Goal: Task Accomplishment & Management: Manage account settings

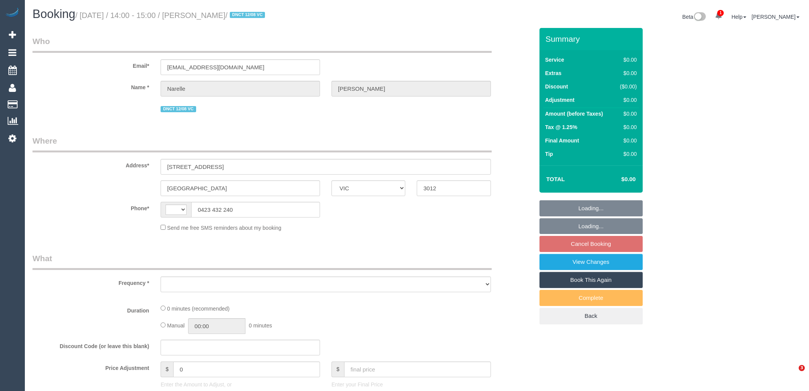
select select "VIC"
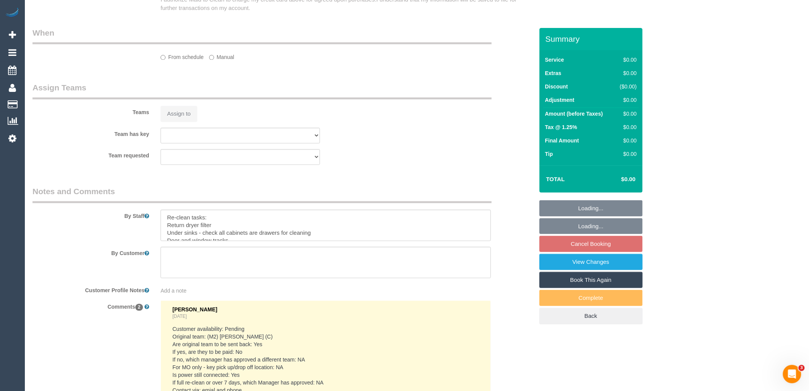
select select "object:789"
select select "string:AU"
select select "number:28"
select select "number:14"
select select "number:19"
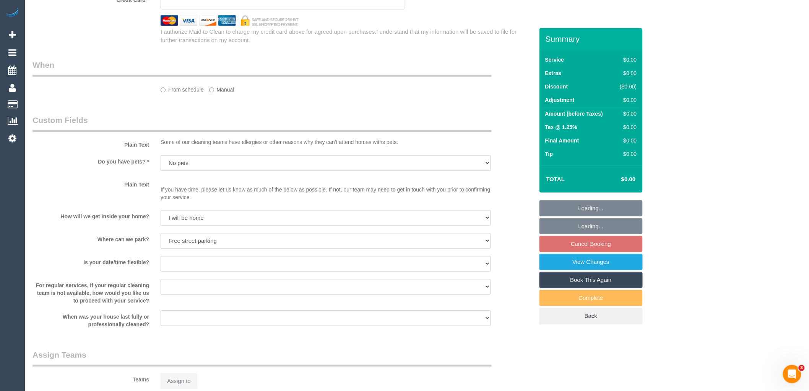
select select "string:stripe-pm_1RuXKF2GScqysDRVkRBcHjqx"
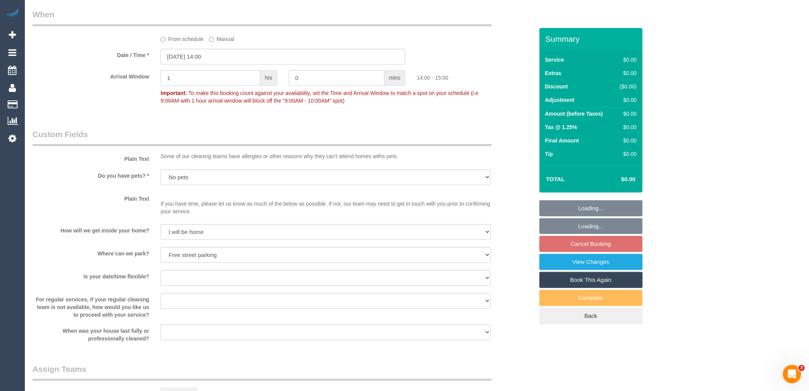
scroll to position [1176, 0]
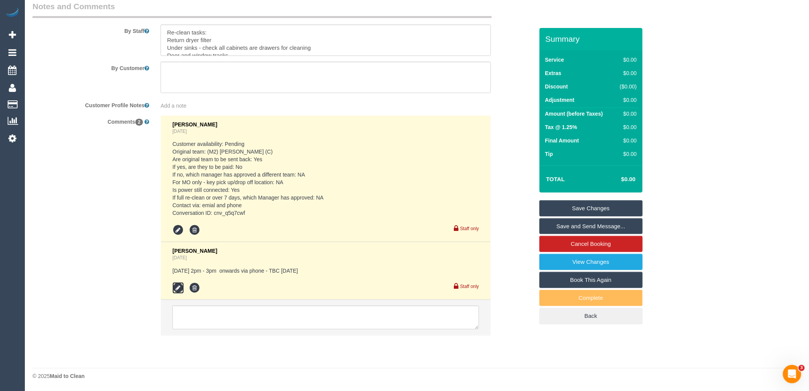
click at [175, 288] on icon at bounding box center [178, 287] width 11 height 11
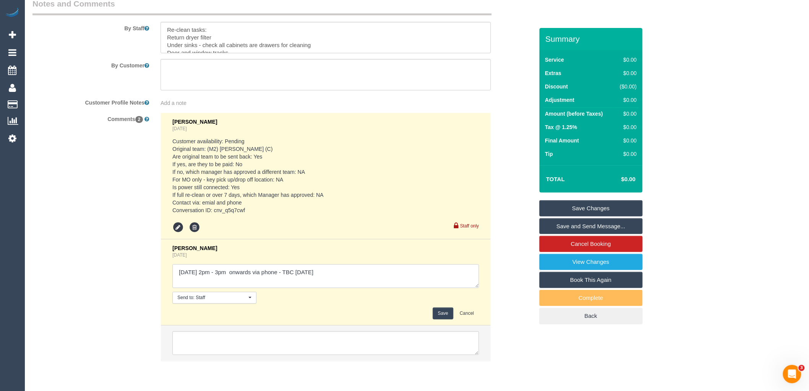
drag, startPoint x: 337, startPoint y: 275, endPoint x: 275, endPoint y: 274, distance: 61.2
click at [275, 274] on textarea at bounding box center [326, 276] width 307 height 24
type textarea "Friday 2pm - 3pm onwards via phone"
click at [443, 319] on button "Save" at bounding box center [443, 313] width 20 height 12
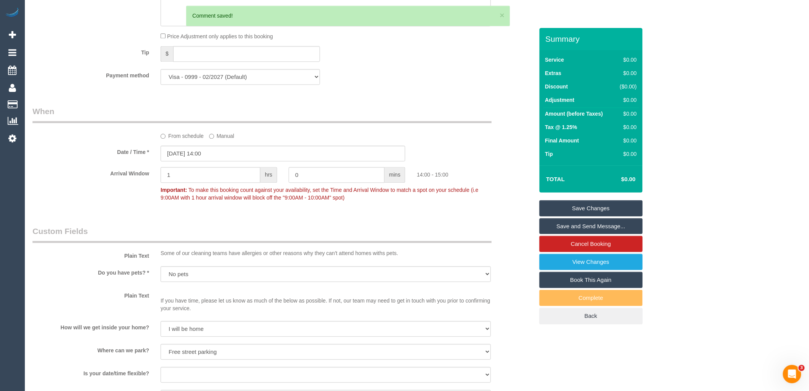
scroll to position [411, 0]
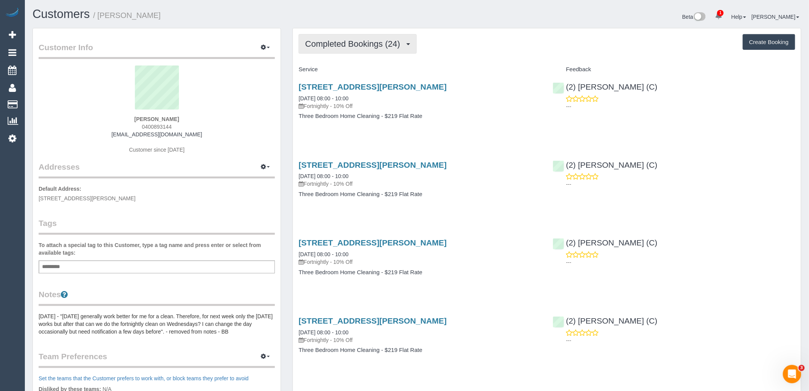
click at [332, 50] on button "Completed Bookings (24)" at bounding box center [358, 44] width 118 height 20
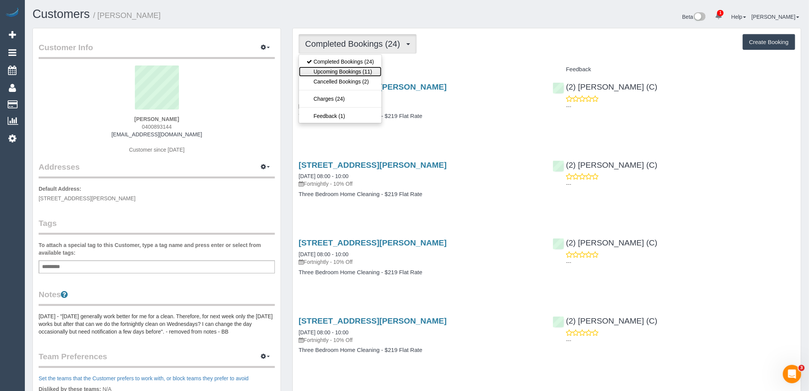
click at [334, 73] on link "Upcoming Bookings (11)" at bounding box center [340, 72] width 83 height 10
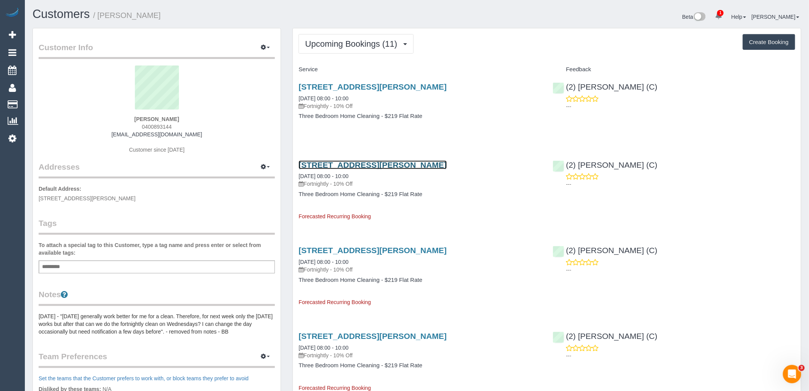
click at [407, 168] on link "3-5 Howard Street, Unit 1, Reservoir, VIC 3073" at bounding box center [373, 164] width 148 height 9
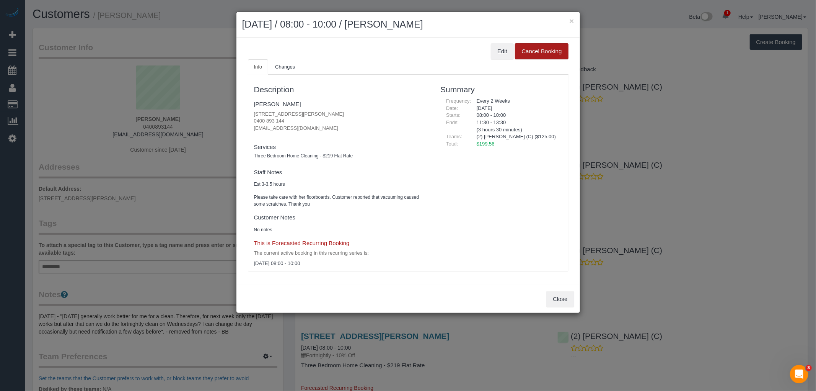
click at [547, 51] on button "Cancel Booking" at bounding box center [541, 51] width 53 height 16
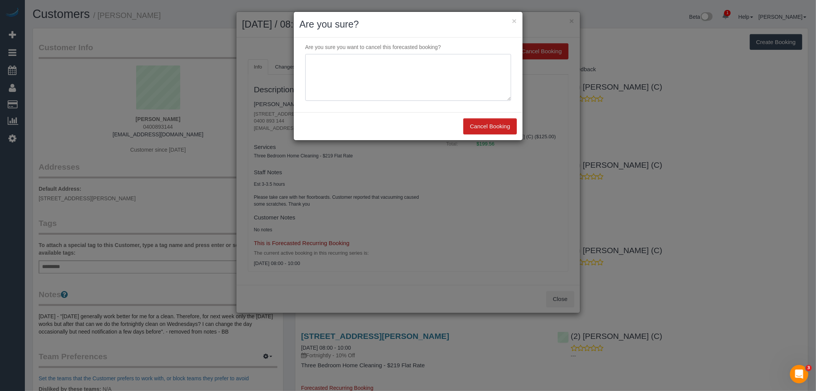
click at [381, 75] on textarea at bounding box center [408, 77] width 206 height 47
drag, startPoint x: 469, startPoint y: 69, endPoint x: 270, endPoint y: 69, distance: 198.9
click at [280, 69] on div "× Are you sure? Are you sure you want to cancel this forecasted booking? Cancel…" at bounding box center [408, 195] width 816 height 391
type textarea "Service not needed on this date via email VC"
click at [490, 127] on button "Cancel Booking" at bounding box center [489, 126] width 53 height 16
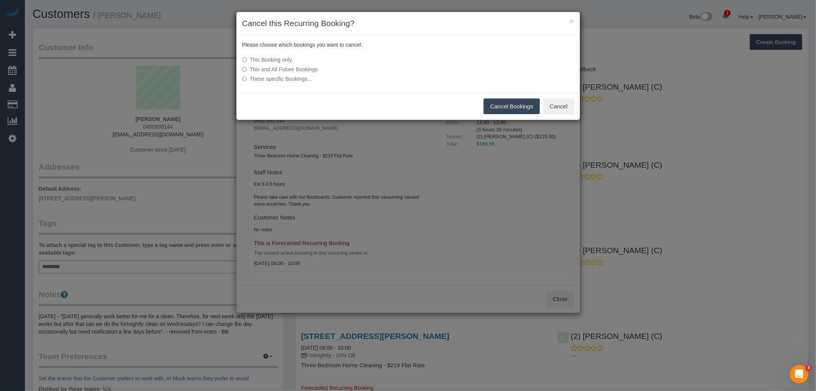
click at [496, 101] on button "Cancel Bookings" at bounding box center [511, 106] width 56 height 16
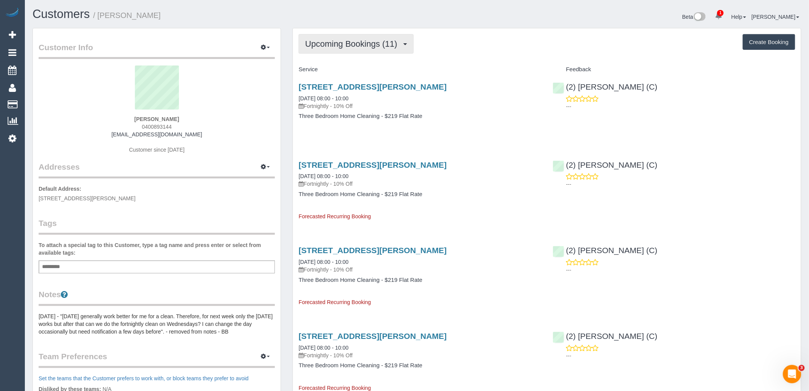
click at [373, 41] on span "Upcoming Bookings (11)" at bounding box center [353, 44] width 96 height 10
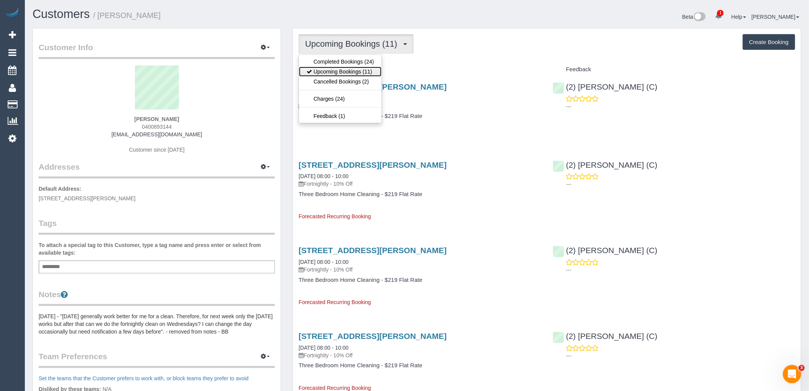
click at [364, 69] on link "Upcoming Bookings (11)" at bounding box center [340, 72] width 83 height 10
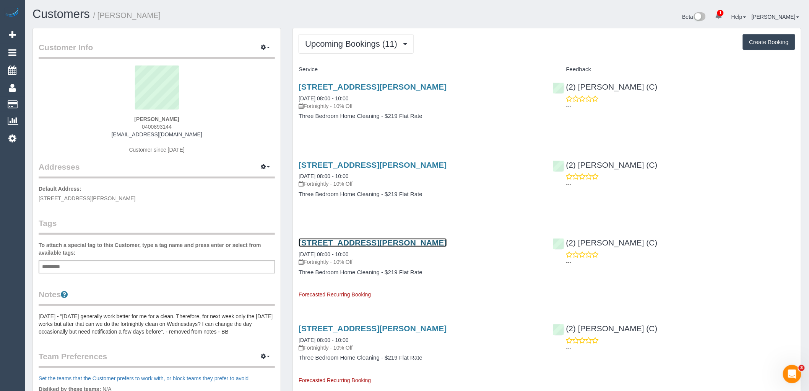
click at [380, 240] on link "3-5 Howard Street, Unit 1, Reservoir, VIC 3073" at bounding box center [373, 242] width 148 height 9
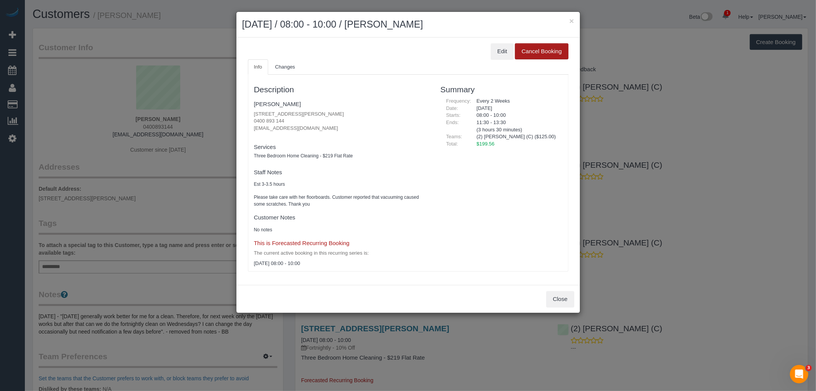
click at [541, 56] on button "Cancel Booking" at bounding box center [541, 51] width 53 height 16
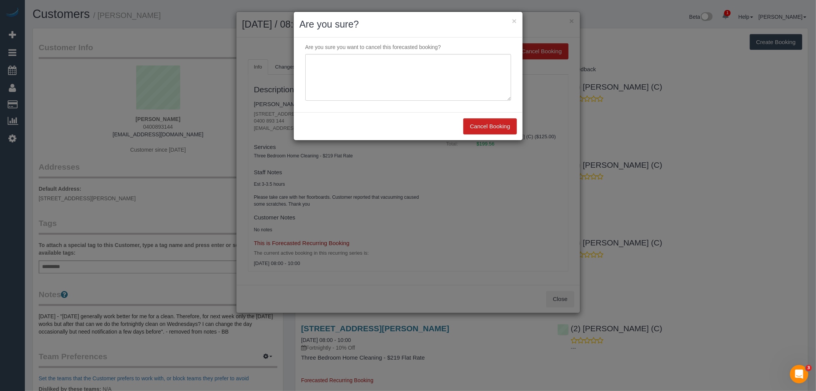
click at [511, 89] on div at bounding box center [408, 77] width 217 height 47
click at [464, 81] on textarea at bounding box center [408, 77] width 206 height 47
paste textarea "Service not needed on this date via email VC"
type textarea "Service not needed on this date via email VC"
click at [500, 117] on div "Cancel Booking" at bounding box center [408, 126] width 229 height 28
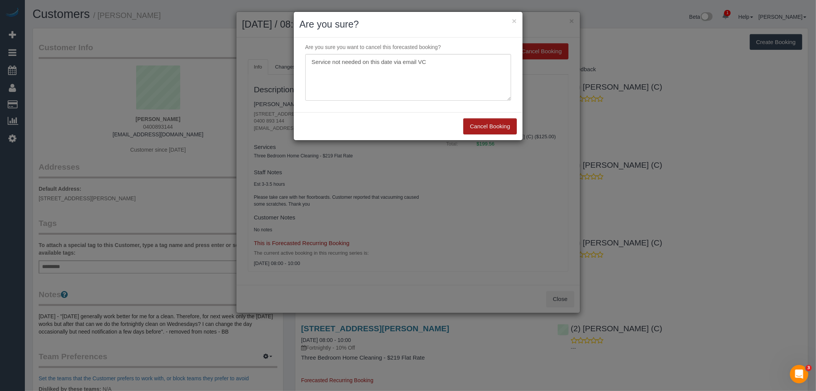
click at [500, 122] on button "Cancel Booking" at bounding box center [489, 126] width 53 height 16
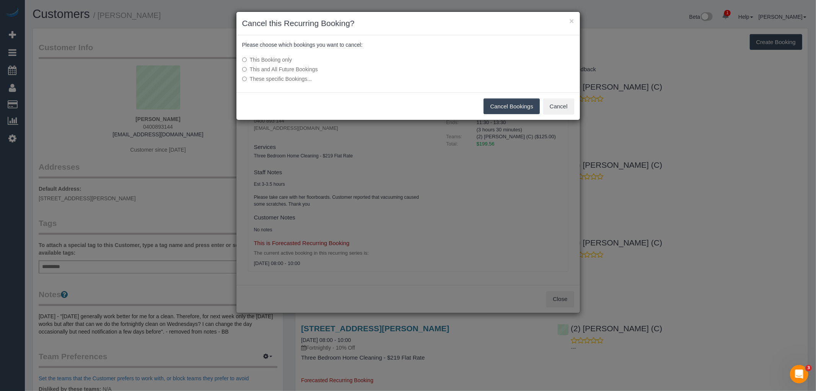
click at [518, 104] on button "Cancel Bookings" at bounding box center [511, 106] width 56 height 16
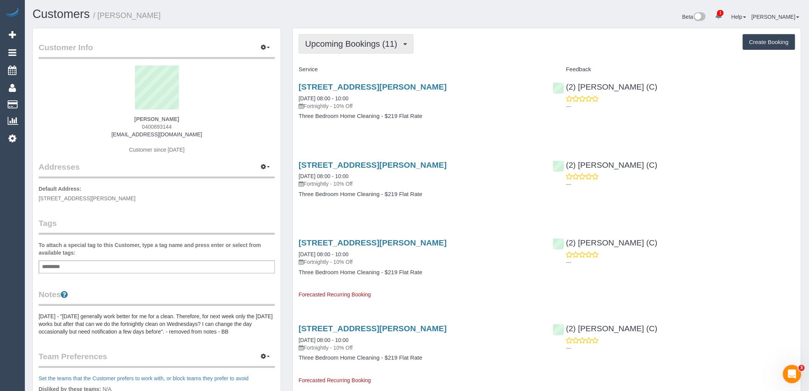
click at [338, 41] on span "Upcoming Bookings (11)" at bounding box center [353, 44] width 96 height 10
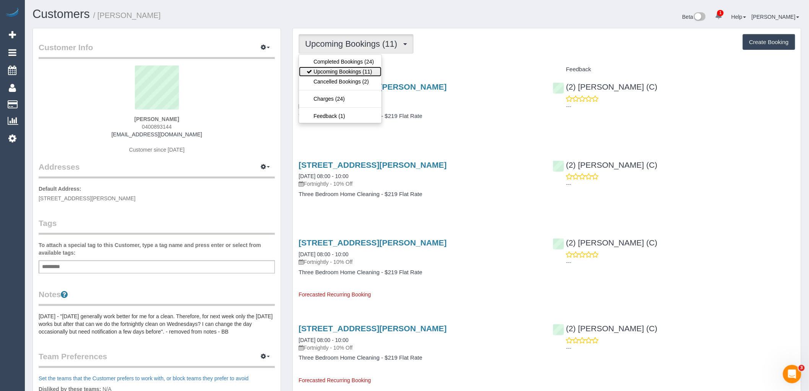
click at [360, 70] on link "Upcoming Bookings (11)" at bounding box center [340, 72] width 83 height 10
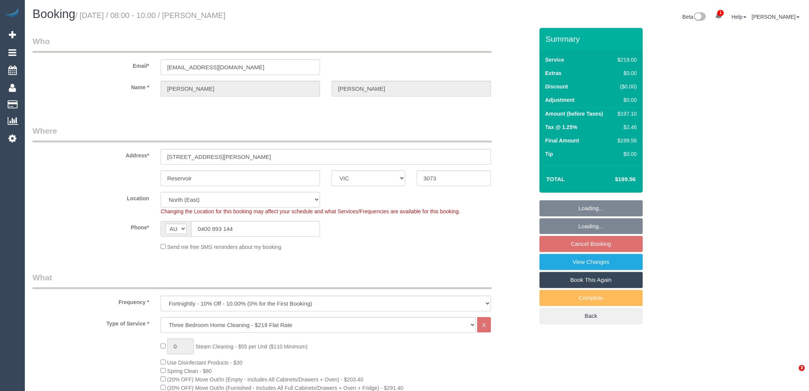
select select "VIC"
select select "number:29"
select select "number:14"
select select "number:19"
select select "number:36"
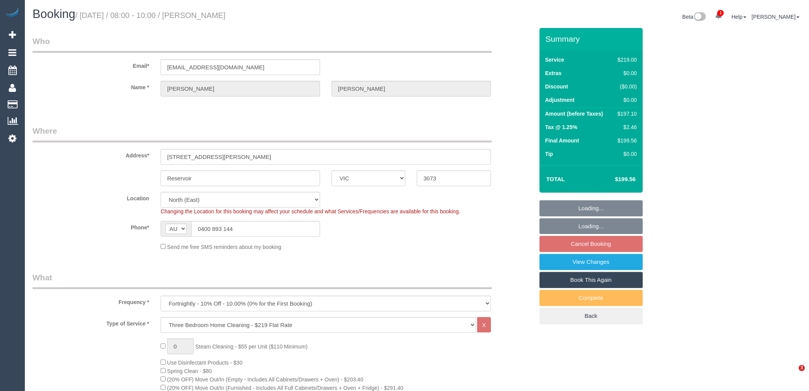
select select "number:34"
select select "number:13"
select select "spot2"
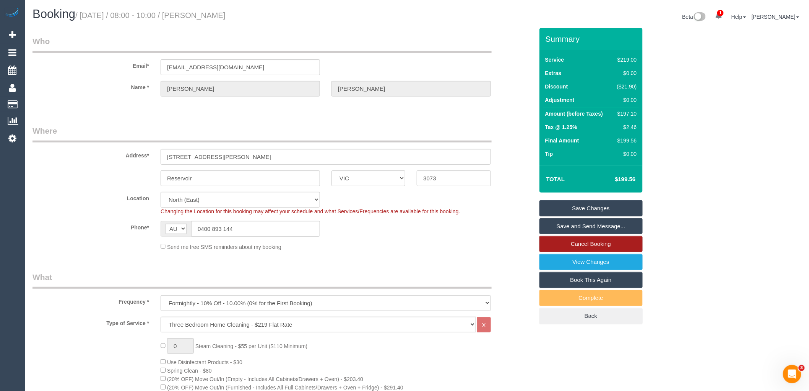
click at [583, 244] on link "Cancel Booking" at bounding box center [591, 244] width 103 height 16
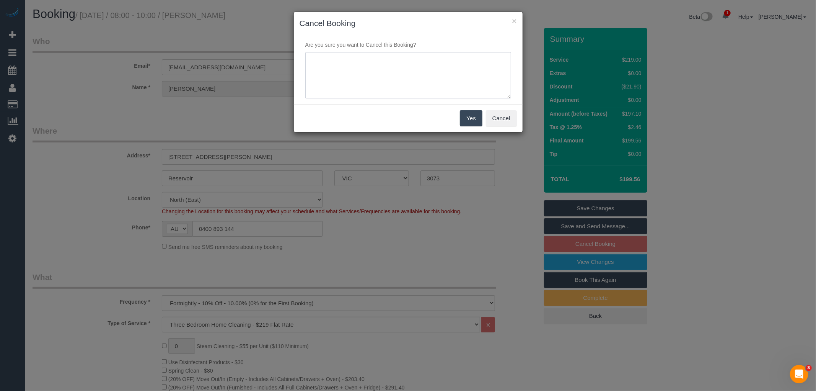
click at [399, 81] on textarea at bounding box center [408, 75] width 206 height 47
paste textarea "Service not needed on this date via email VC"
type textarea "Service not needed on this date via email VC"
click at [467, 120] on button "Yes" at bounding box center [471, 118] width 22 height 16
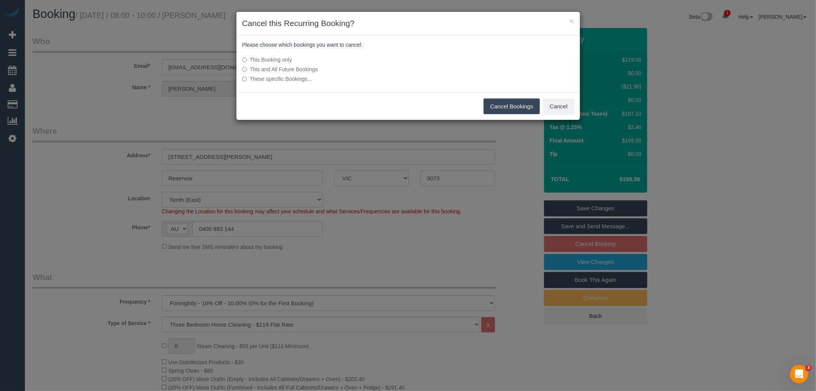
click at [508, 101] on button "Cancel Bookings" at bounding box center [511, 106] width 56 height 16
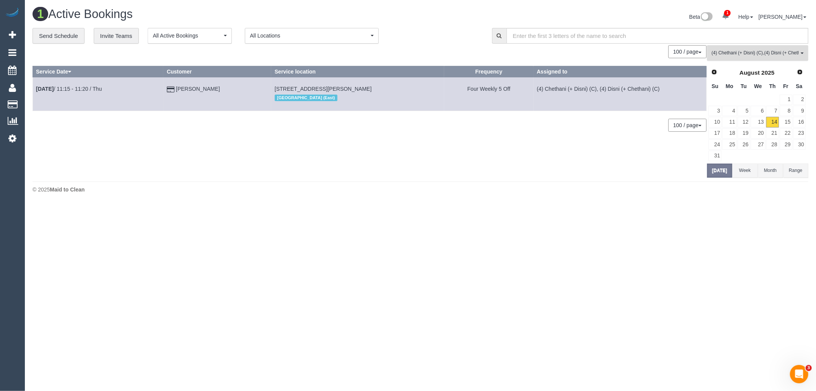
click at [736, 55] on span "(4) Chethani (+ Disni) (C) , (4) Disni (+ Chethani) (C)" at bounding box center [754, 53] width 87 height 7
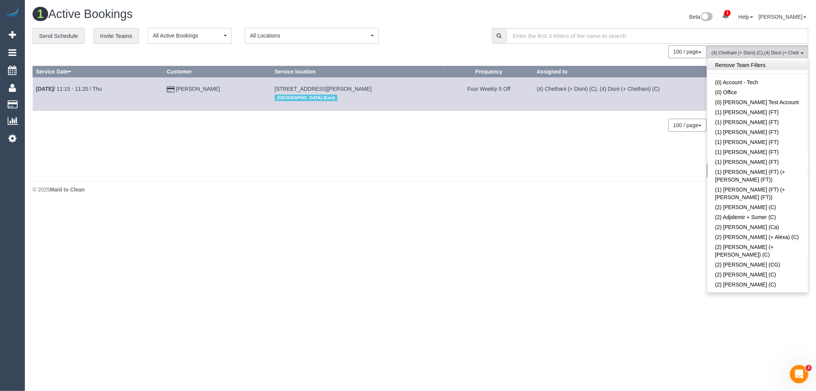
click at [767, 70] on link "Remove Team Filters" at bounding box center [757, 65] width 101 height 10
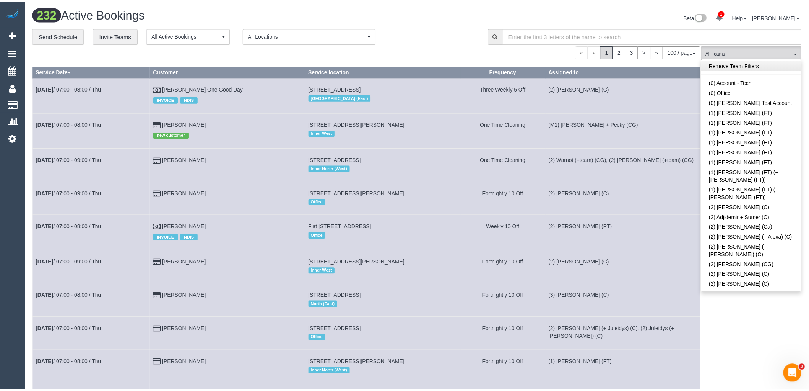
scroll to position [1106, 0]
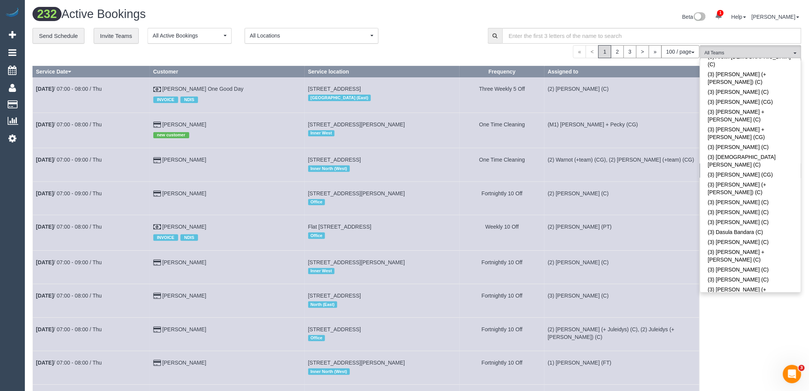
click at [439, 29] on div "**********" at bounding box center [255, 36] width 444 height 16
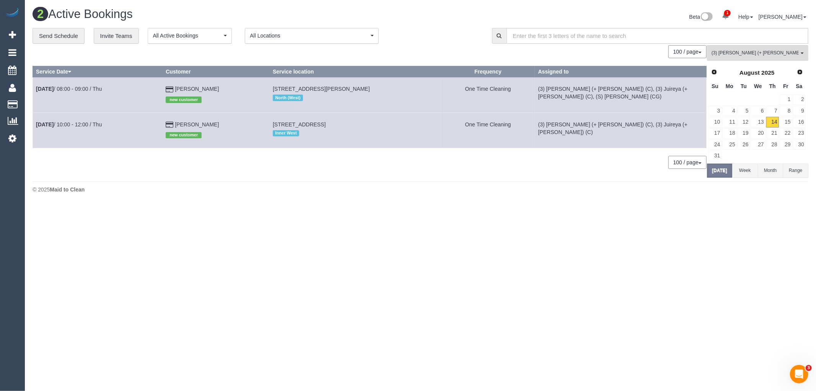
click at [693, 163] on button "100 / page" at bounding box center [687, 162] width 38 height 13
click at [722, 171] on button "Today" at bounding box center [719, 170] width 25 height 14
click at [389, 181] on div "2 Active Bookings Beta 1 Your Notifications You have 0 alerts × You have 3 to c…" at bounding box center [420, 102] width 791 height 204
drag, startPoint x: 379, startPoint y: 120, endPoint x: 265, endPoint y: 125, distance: 113.7
click at [270, 125] on td "252 Woodland St, Strathmore, VIC 3041 Inner West" at bounding box center [355, 129] width 171 height 35
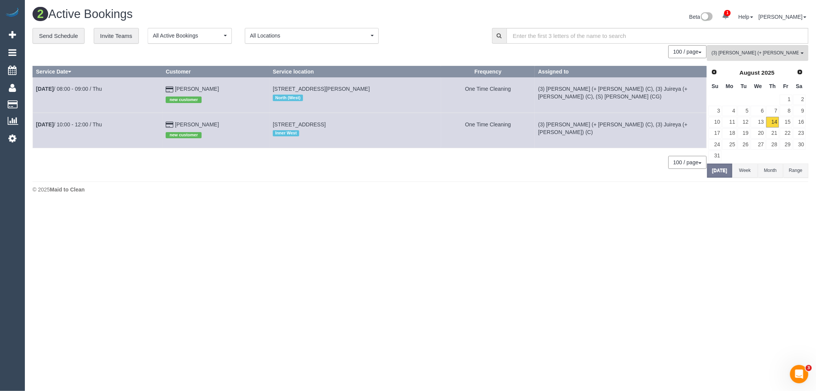
copy span "252 Woodland St, Strathmore, VIC 3041"
click at [91, 127] on link "Aug 14th / 10:00 - 12:00 / Thu" at bounding box center [69, 124] width 66 height 6
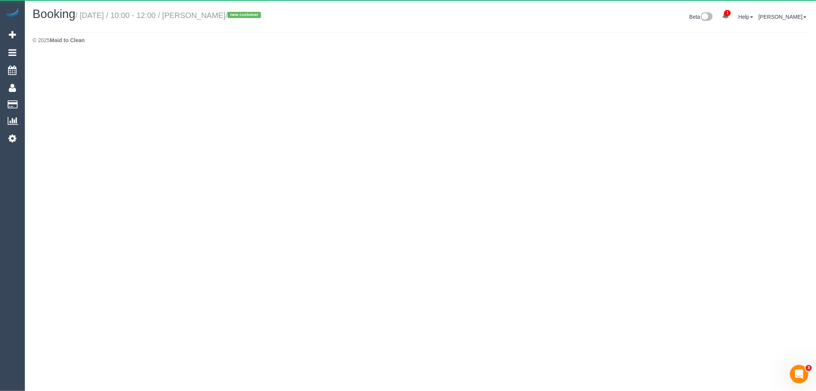
select select "VIC"
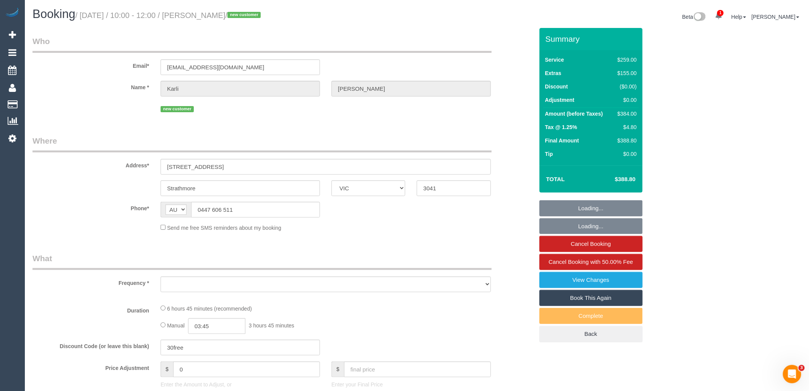
select select "object:4330"
select select "string:stripe-pm_1RtKdk2GScqysDRV5xwt6sUT"
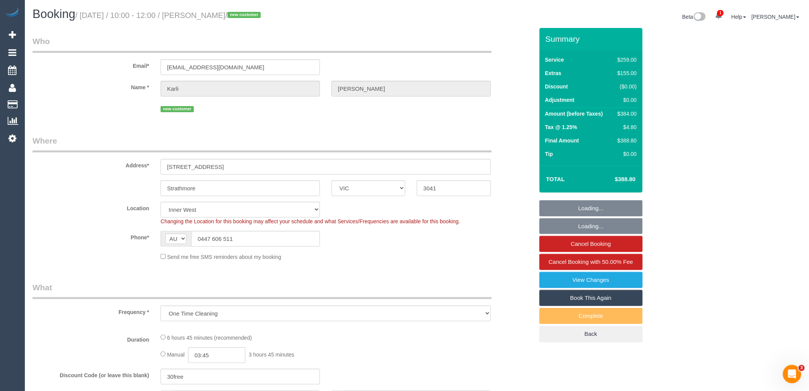
select select "number:28"
select select "number:14"
select select "number:19"
select select "number:23"
select select "number:35"
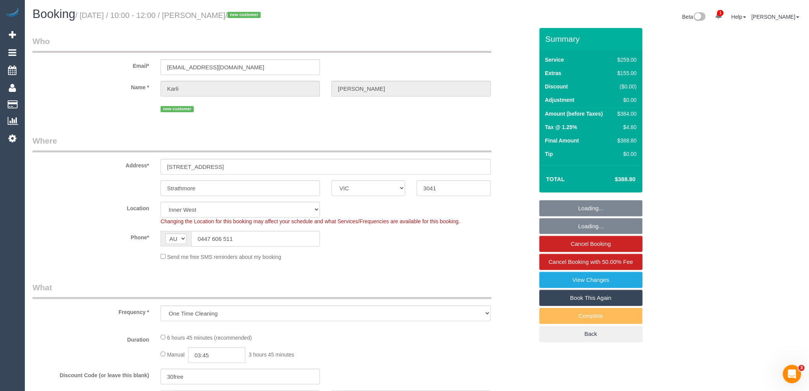
select select "number:12"
select select "object:5300"
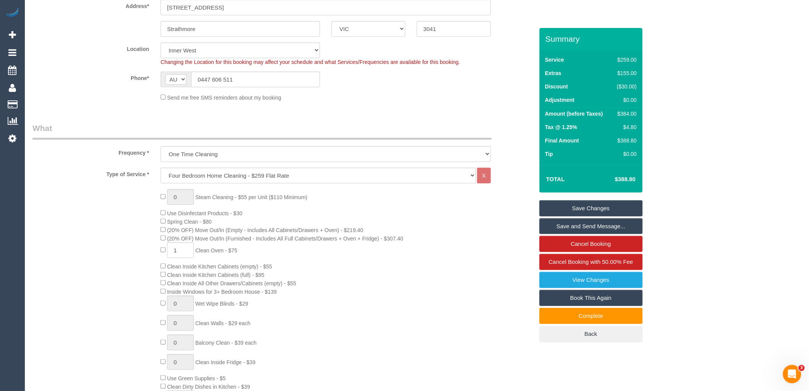
scroll to position [212, 0]
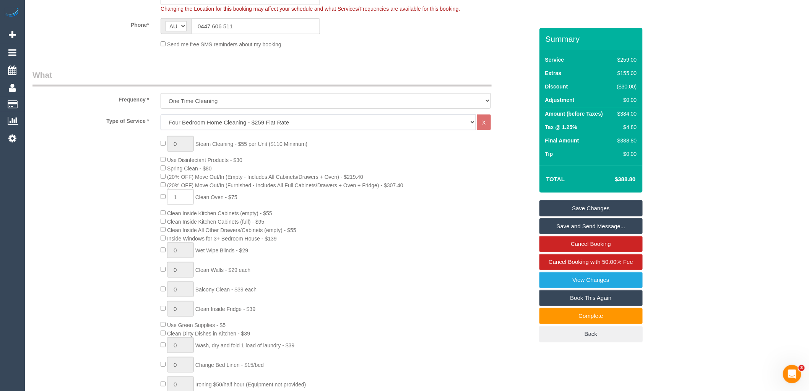
click at [326, 122] on select "Hourly Service - $70/h Hourly Service - $65/h Hourly Service - $60/h Hourly Ser…" at bounding box center [319, 122] width 316 height 16
select select "214"
click at [161, 115] on select "Hourly Service - $70/h Hourly Service - $65/h Hourly Service - $60/h Hourly Ser…" at bounding box center [319, 122] width 316 height 16
click at [356, 236] on div "0 Steam Cleaning - $55 per Unit ($110 Minimum) Use Disinfectant Products - $30 …" at bounding box center [347, 270] width 384 height 268
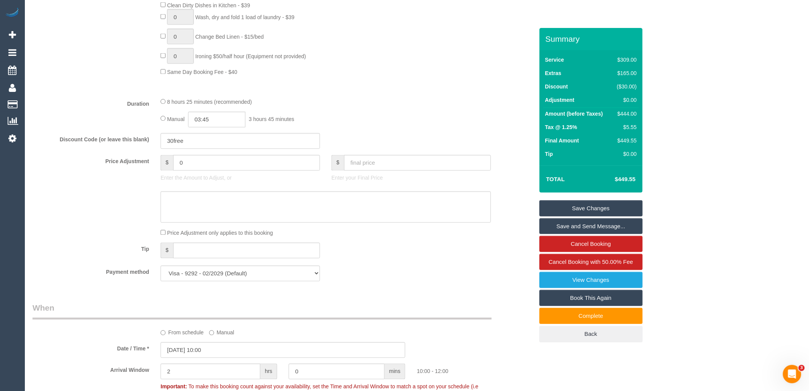
scroll to position [425, 0]
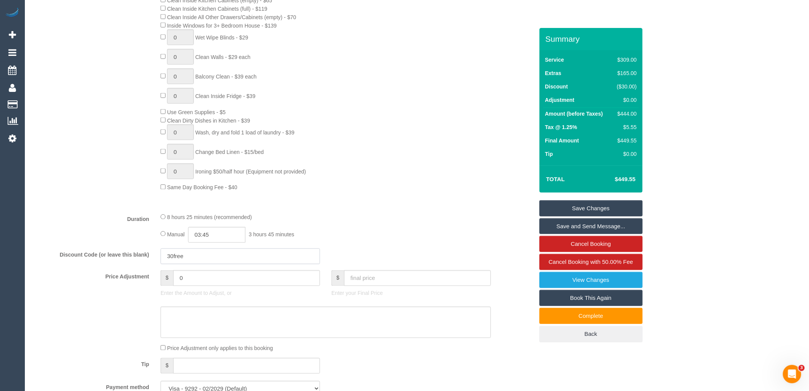
drag, startPoint x: 186, startPoint y: 265, endPoint x: 138, endPoint y: 265, distance: 47.8
click at [138, 264] on div "Discount Code (or leave this blank) 30free" at bounding box center [283, 256] width 513 height 16
click at [430, 158] on div "0 Steam Cleaning - $55 per Unit ($110 Minimum) Use Disinfectant Products - $30 …" at bounding box center [347, 57] width 384 height 268
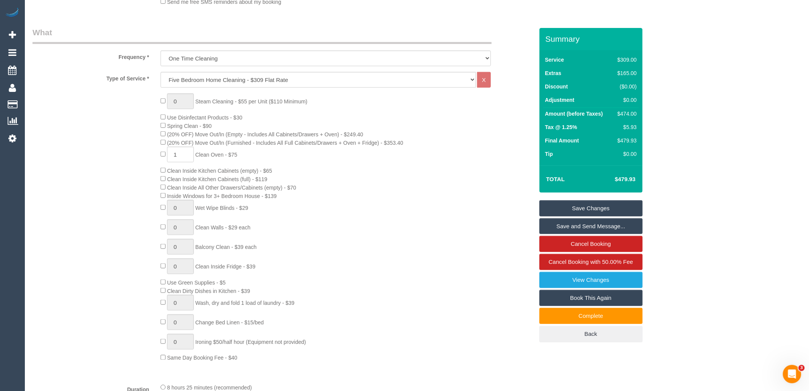
scroll to position [0, 0]
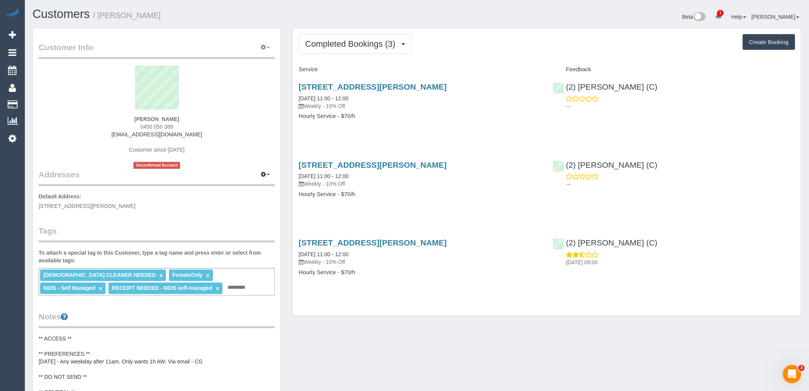
click at [266, 49] on icon "button" at bounding box center [263, 47] width 5 height 5
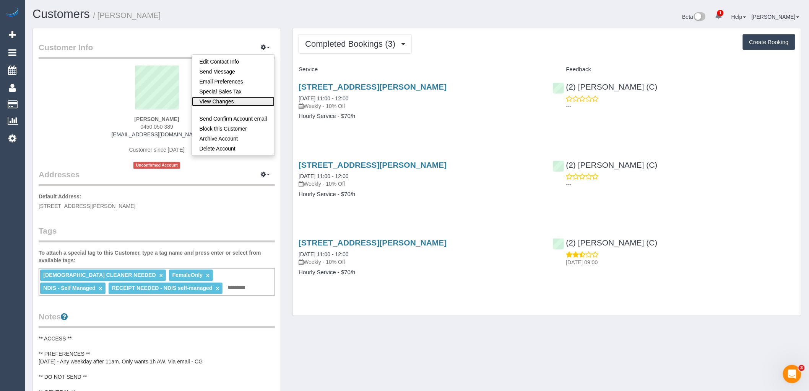
click at [223, 102] on link "View Changes" at bounding box center [233, 101] width 83 height 10
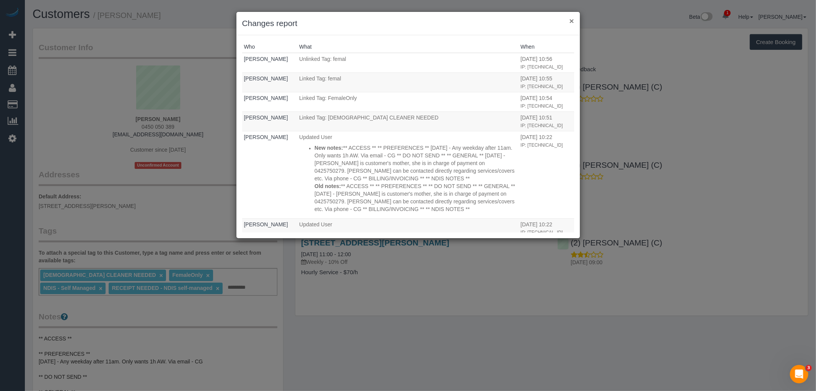
click at [571, 19] on button "×" at bounding box center [571, 21] width 5 height 8
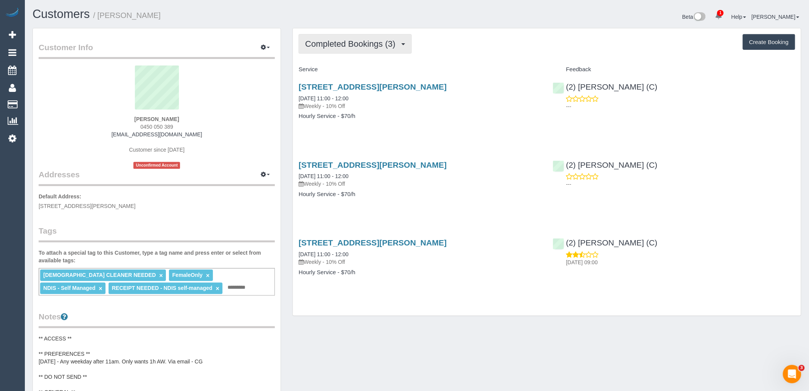
click at [379, 45] on span "Completed Bookings (3)" at bounding box center [352, 44] width 94 height 10
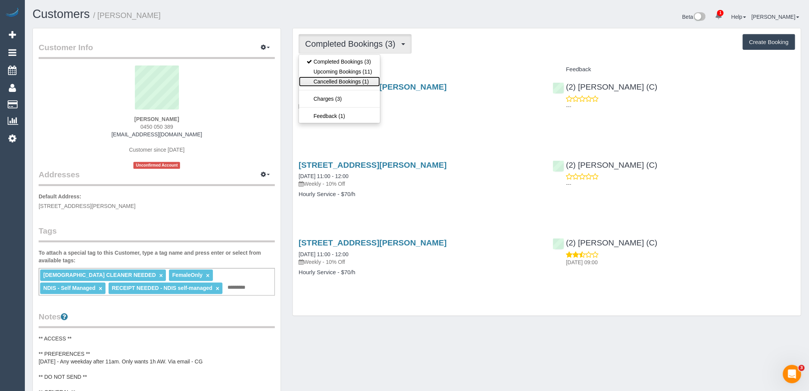
click at [367, 80] on link "Cancelled Bookings (1)" at bounding box center [339, 82] width 81 height 10
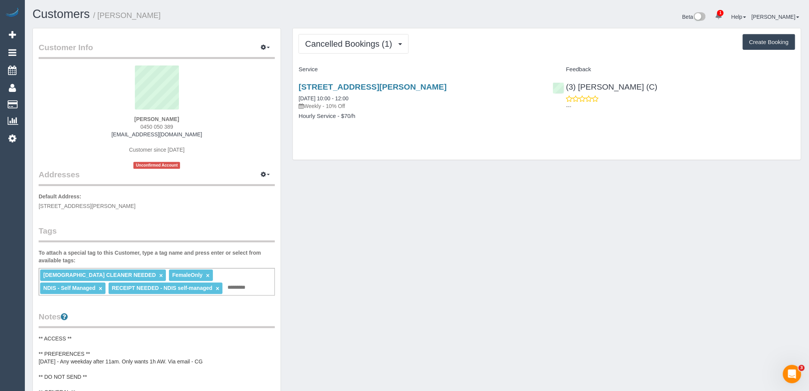
click at [208, 288] on div "FEMALE CLEANER NEEDED × FemaleOnly × NDIS - Self Managed × RECEIPT NEEDED - NDI…" at bounding box center [157, 282] width 236 height 28
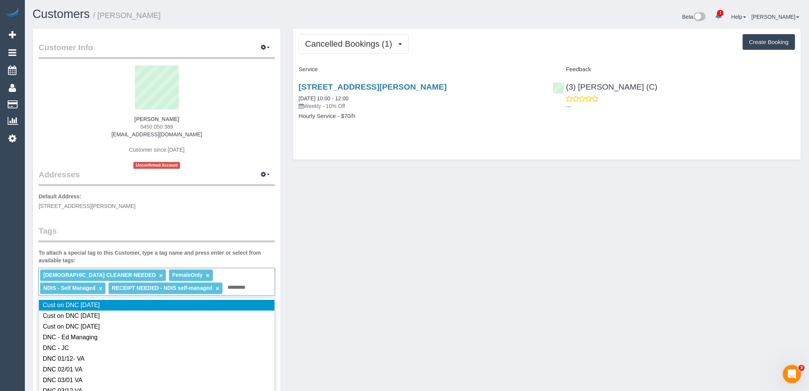
type input "*********"
click at [215, 127] on div "Chaya Esakoff 0450 050 389 susanglass60@gmail.com Customer since 2025 Unconfirm…" at bounding box center [157, 116] width 236 height 103
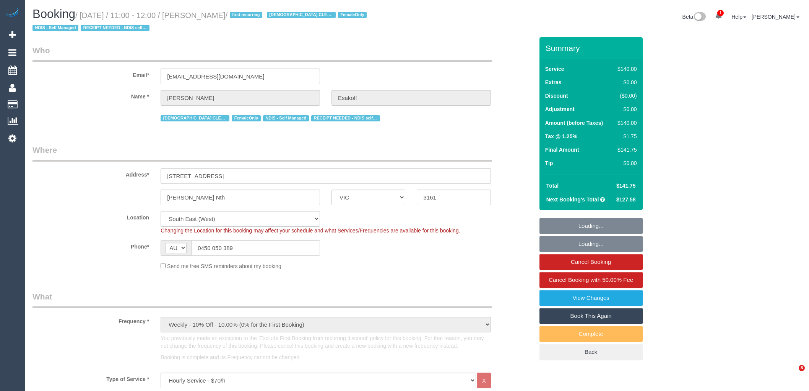
select select "VIC"
select select "number:27"
select select "number:14"
select select "number:19"
select select "number:36"
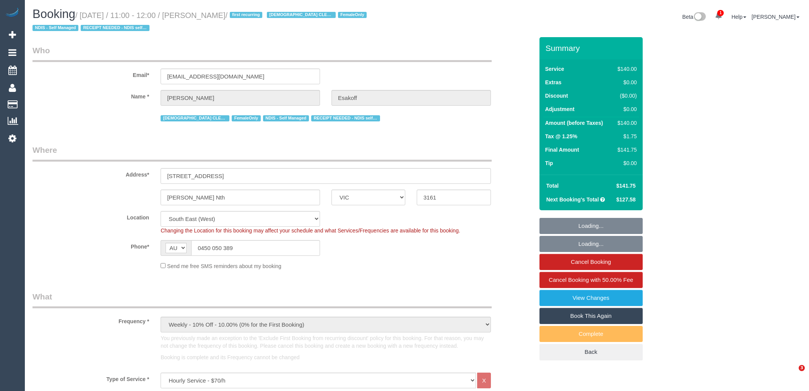
select select "number:35"
select select "number:11"
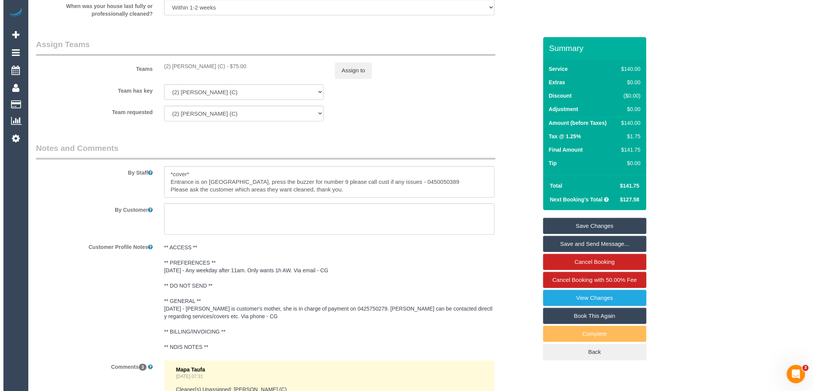
scroll to position [1195, 0]
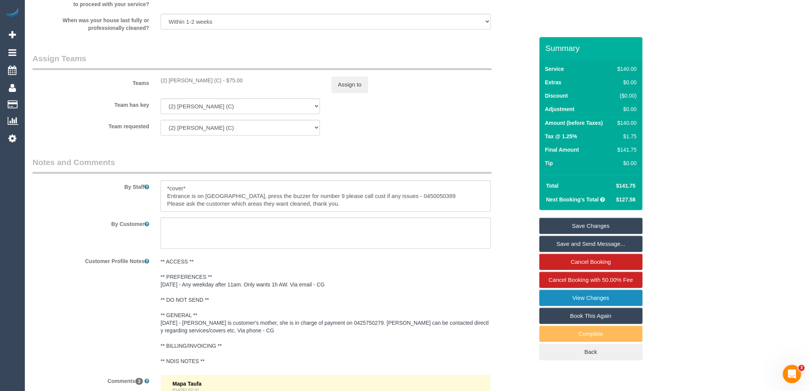
click at [586, 299] on link "View Changes" at bounding box center [591, 298] width 103 height 16
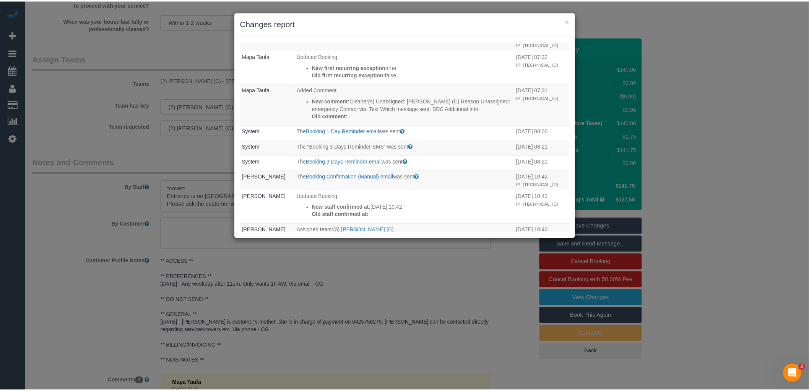
scroll to position [667, 0]
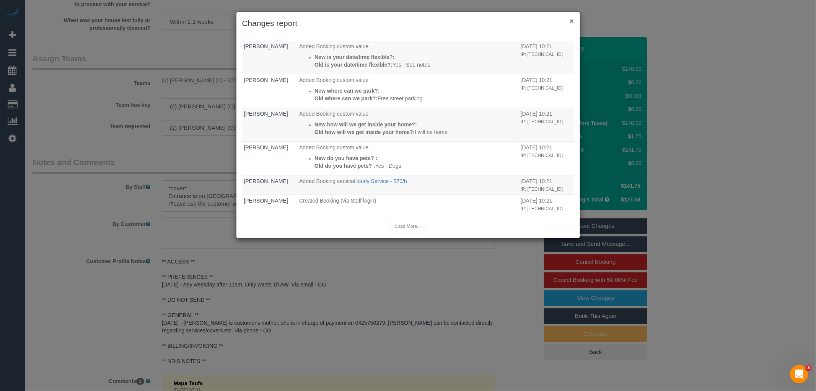
click at [571, 20] on button "×" at bounding box center [571, 21] width 5 height 8
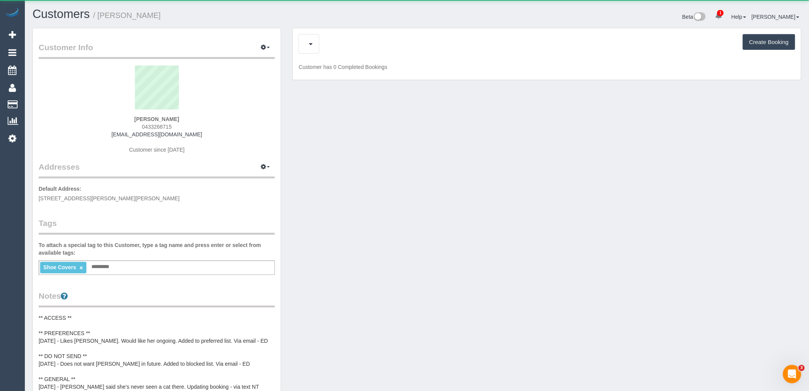
drag, startPoint x: 329, startPoint y: 138, endPoint x: 347, endPoint y: 88, distance: 52.7
click at [330, 138] on div "Customer Info Edit Contact Info Send Message Email Preferences Special Sales Ta…" at bounding box center [417, 304] width 781 height 553
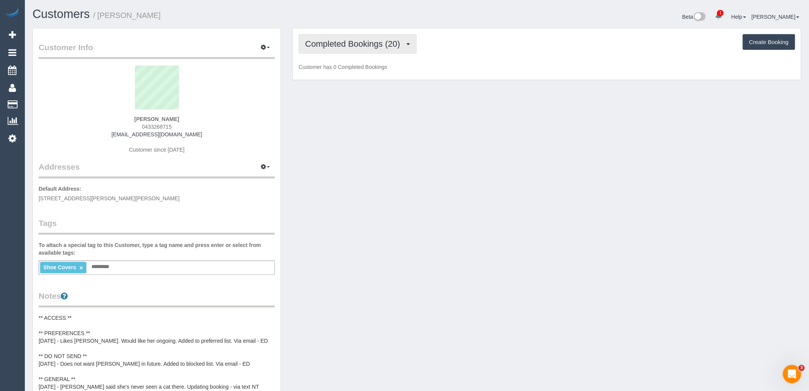
click at [357, 41] on span "Completed Bookings (20)" at bounding box center [354, 44] width 99 height 10
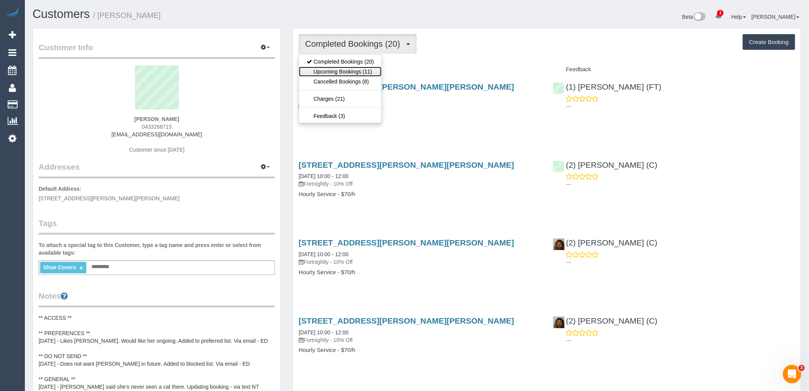
click at [356, 70] on link "Upcoming Bookings (11)" at bounding box center [340, 72] width 83 height 10
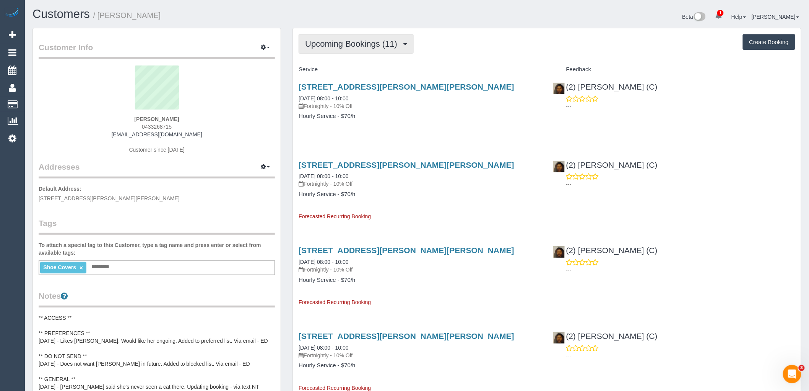
click at [365, 45] on span "Upcoming Bookings (11)" at bounding box center [353, 44] width 96 height 10
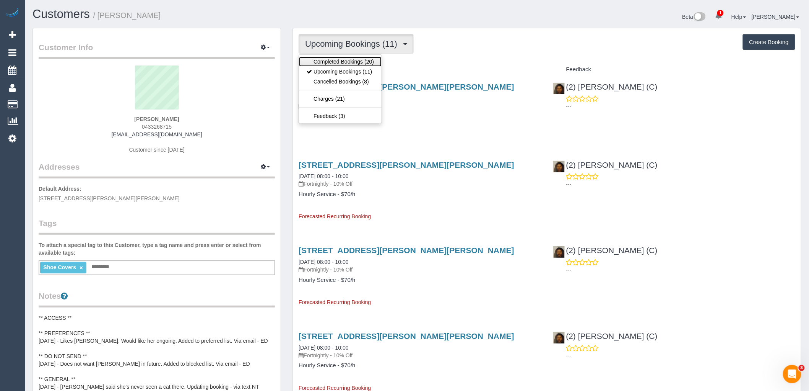
click at [365, 65] on link "Completed Bookings (20)" at bounding box center [340, 62] width 83 height 10
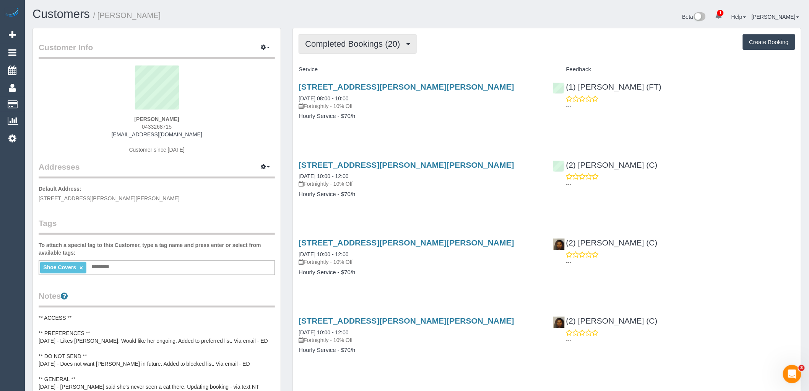
click at [363, 41] on span "Completed Bookings (20)" at bounding box center [354, 44] width 99 height 10
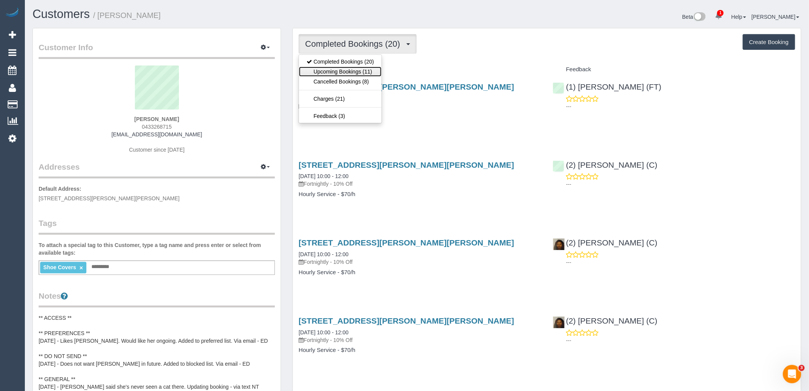
click at [363, 74] on link "Upcoming Bookings (11)" at bounding box center [340, 72] width 83 height 10
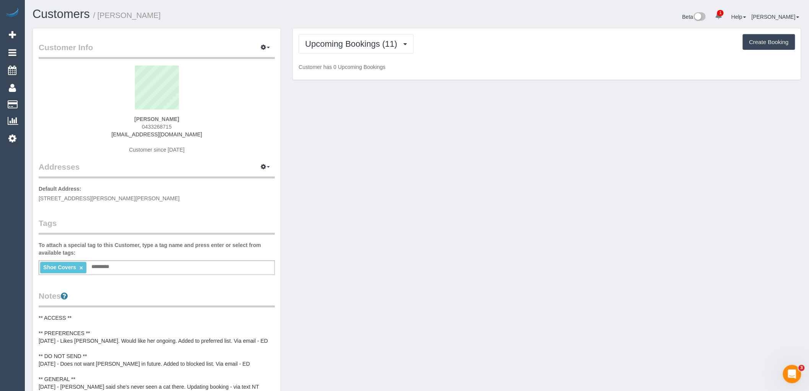
click at [470, 96] on div "Customer Info Edit Contact Info Send Message Email Preferences Special Sales Ta…" at bounding box center [417, 329] width 781 height 602
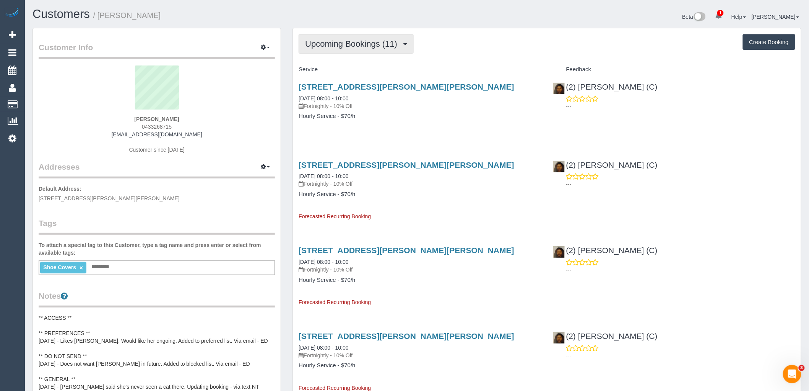
click at [357, 45] on span "Upcoming Bookings (11)" at bounding box center [353, 44] width 96 height 10
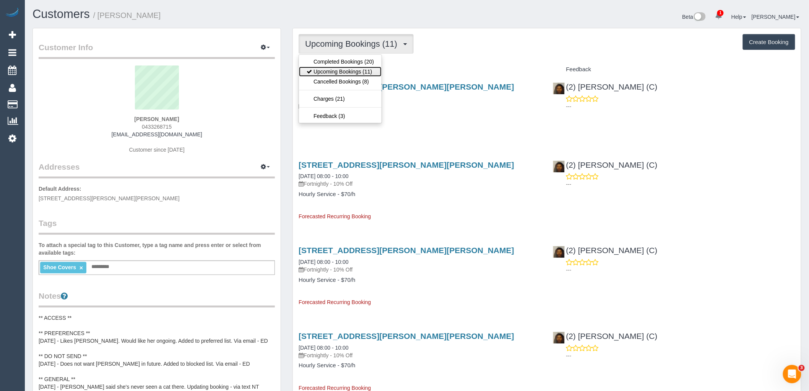
click at [355, 70] on link "Upcoming Bookings (11)" at bounding box center [340, 72] width 83 height 10
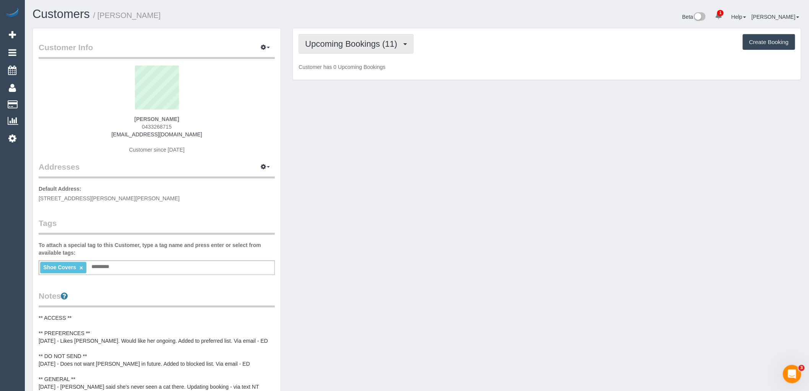
click at [355, 44] on span "Upcoming Bookings (11)" at bounding box center [353, 44] width 96 height 10
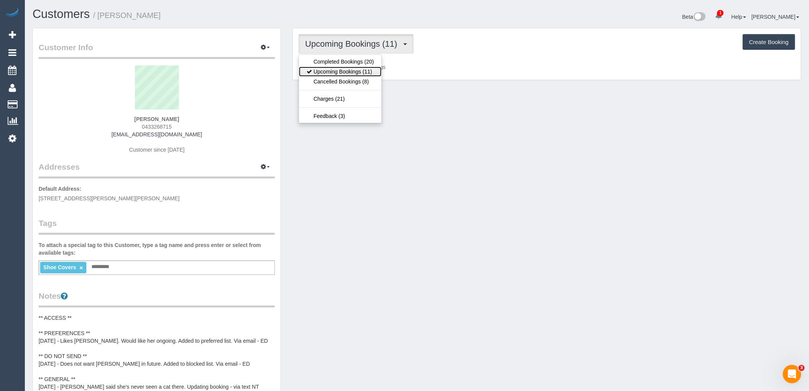
click at [353, 69] on link "Upcoming Bookings (11)" at bounding box center [340, 72] width 83 height 10
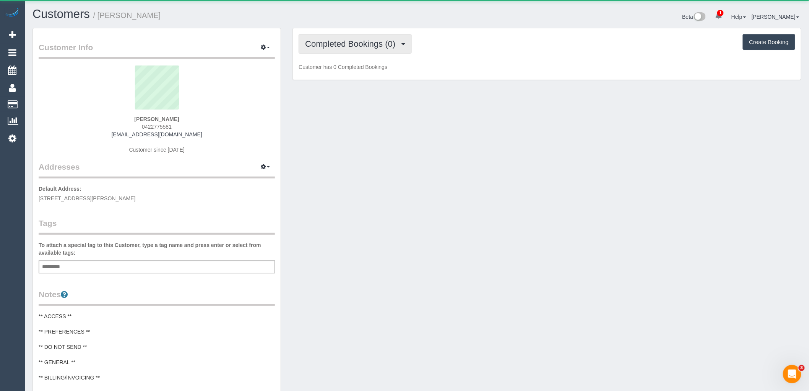
click at [375, 49] on button "Completed Bookings (0)" at bounding box center [355, 44] width 113 height 20
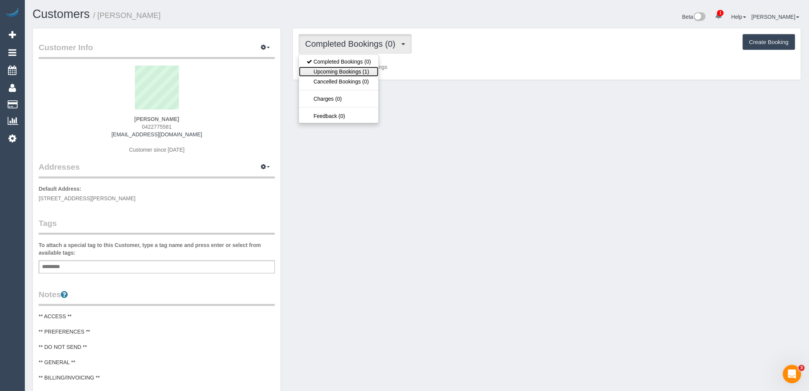
click at [368, 75] on link "Upcoming Bookings (1)" at bounding box center [339, 72] width 80 height 10
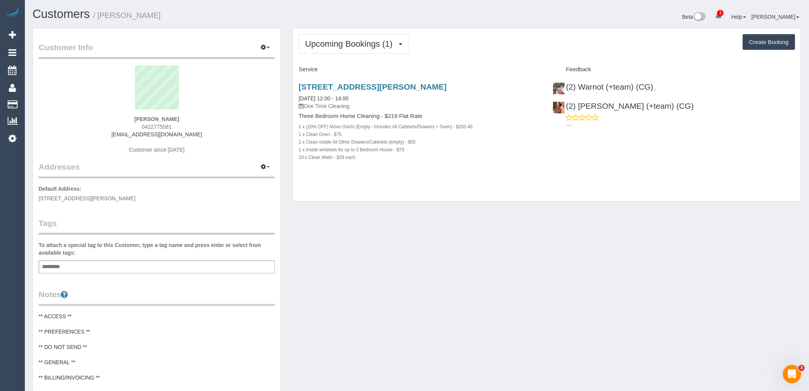
click at [310, 213] on div "Customer Info Edit Contact Info Send Message Email Preferences Special Sales Ta…" at bounding box center [417, 307] width 781 height 558
drag, startPoint x: 160, startPoint y: 123, endPoint x: 90, endPoint y: 123, distance: 69.6
click at [93, 123] on div "[PERSON_NAME] 0422775581 [EMAIL_ADDRESS][DOMAIN_NAME] Customer since [DATE]" at bounding box center [157, 113] width 236 height 96
copy span "0422775581"
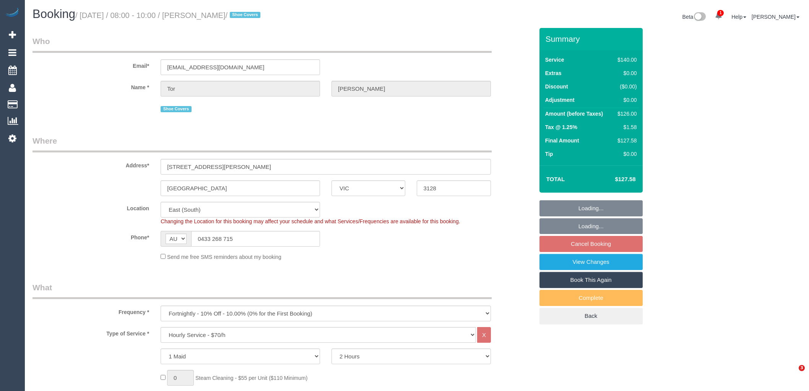
select select "VIC"
select select "string:stripe-pm_1REepP2GScqysDRVtAnCMcTc"
select select "number:28"
select select "number:14"
select select "number:19"
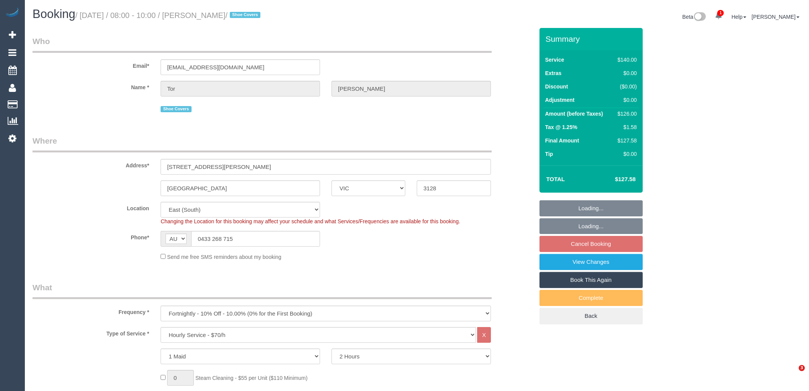
select select "number:25"
select select "number:34"
select select "number:26"
select select "spot2"
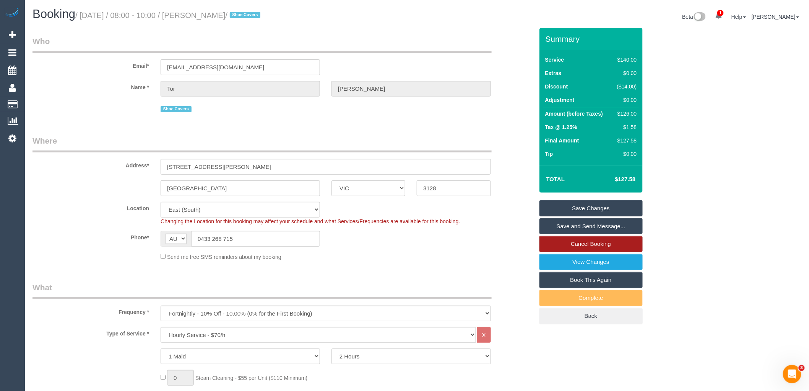
click at [615, 245] on link "Cancel Booking" at bounding box center [591, 244] width 103 height 16
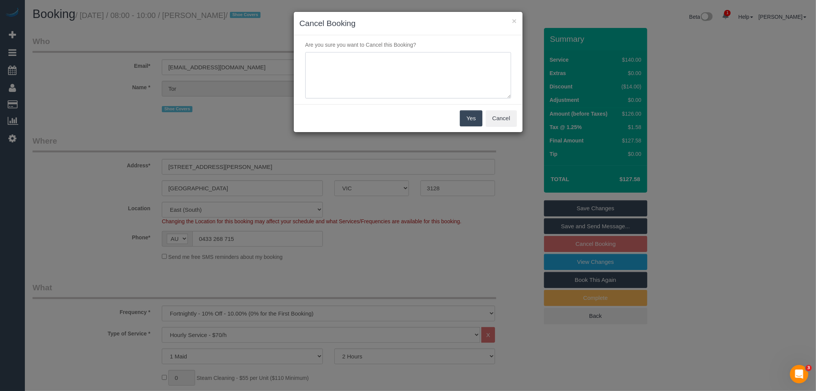
click at [427, 62] on textarea at bounding box center [408, 75] width 206 height 47
type textarea "Service no longer needed - sent canned response - waiting on reply via email VC"
click at [468, 115] on button "Yes" at bounding box center [471, 118] width 22 height 16
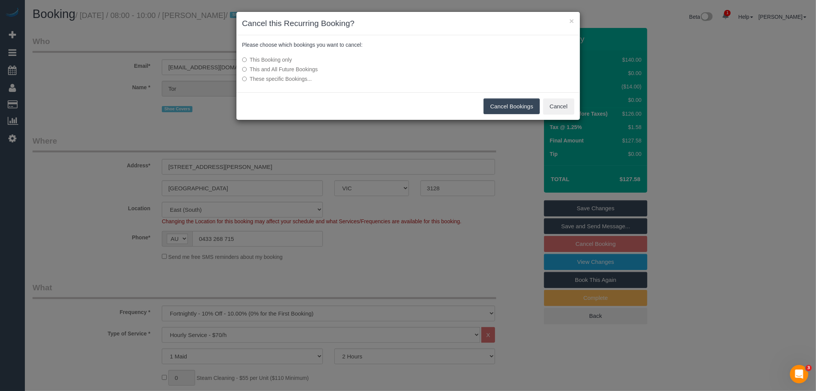
click at [301, 68] on label "This and All Future Bookings" at bounding box center [351, 69] width 218 height 8
click at [518, 102] on button "Cancel Bookings" at bounding box center [511, 106] width 56 height 16
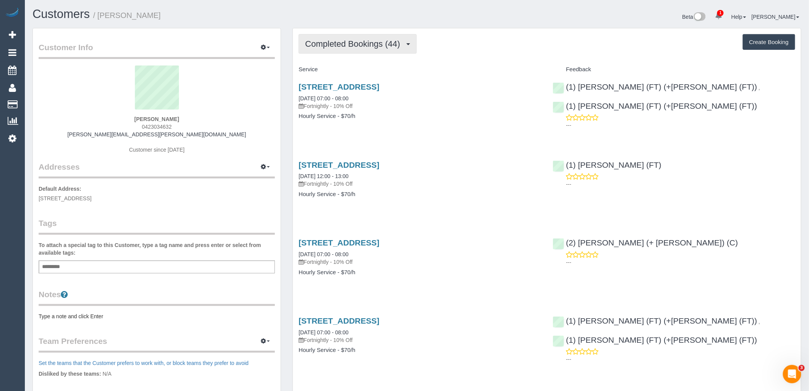
click at [353, 42] on span "Completed Bookings (44)" at bounding box center [354, 44] width 99 height 10
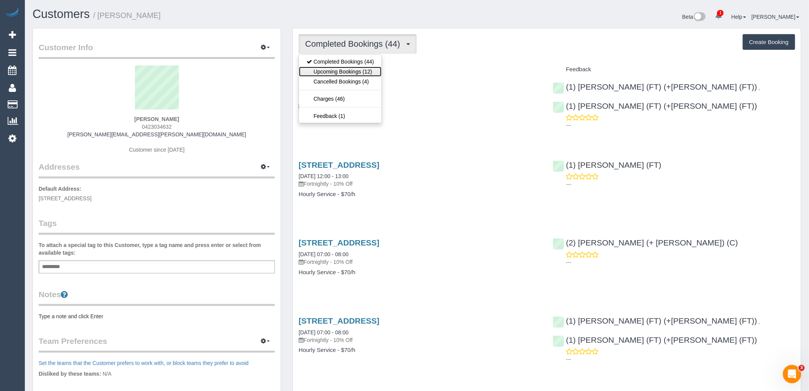
click at [350, 71] on link "Upcoming Bookings (12)" at bounding box center [340, 72] width 83 height 10
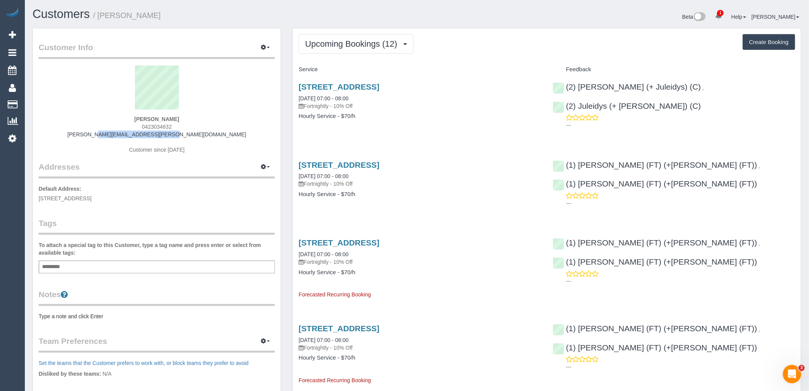
drag, startPoint x: 205, startPoint y: 135, endPoint x: 119, endPoint y: 133, distance: 86.1
click at [116, 134] on div "Lindy Golding 0423034632 lindy.golding@bigpond.com Customer since 2023" at bounding box center [157, 113] width 236 height 96
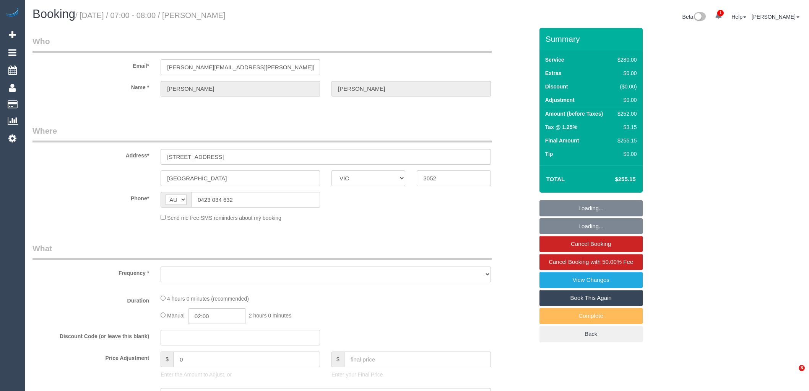
select select "VIC"
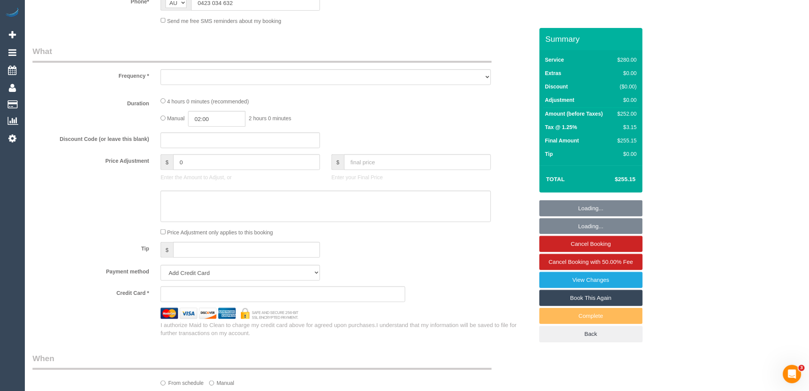
scroll to position [340, 0]
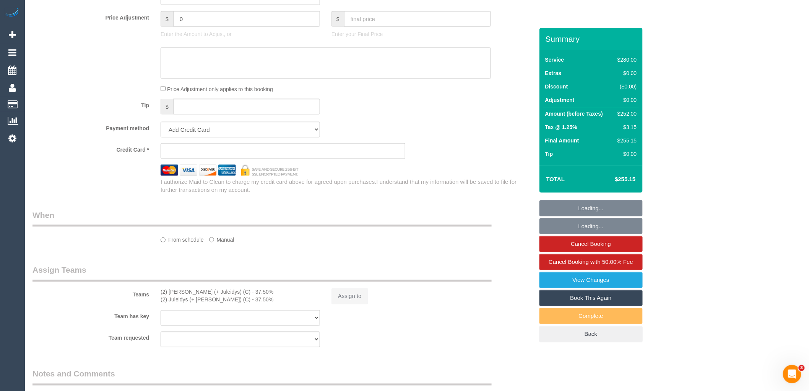
select select "string:stripe-pm_1NyNzk2GScqysDRVTDbnnvNv"
select select "240"
select select "number:29"
select select "number:14"
select select "number:19"
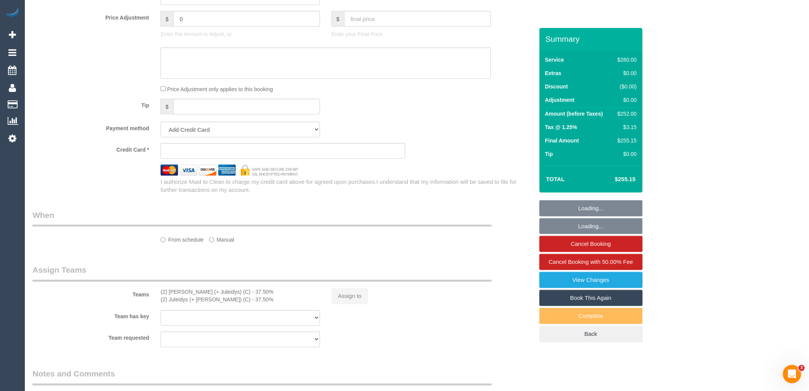
select select "number:22"
select select "number:34"
select select "number:12"
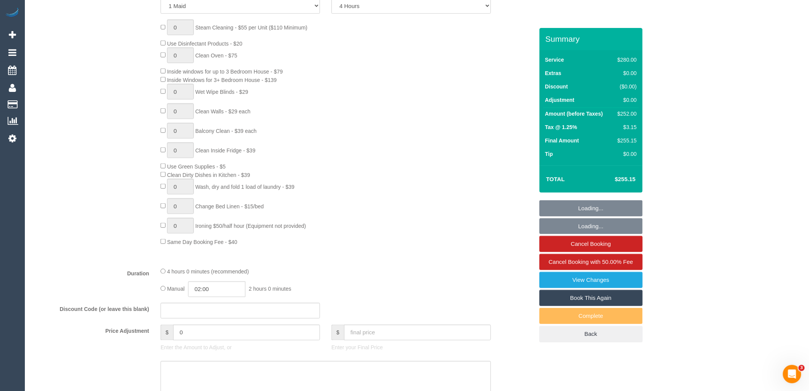
scroll to position [982, 0]
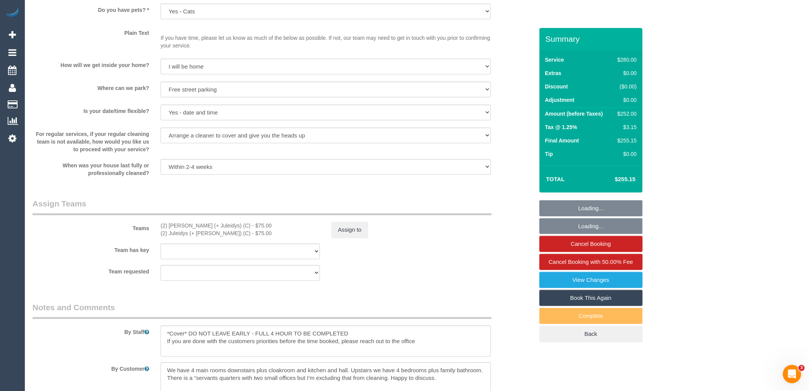
select select "object:2162"
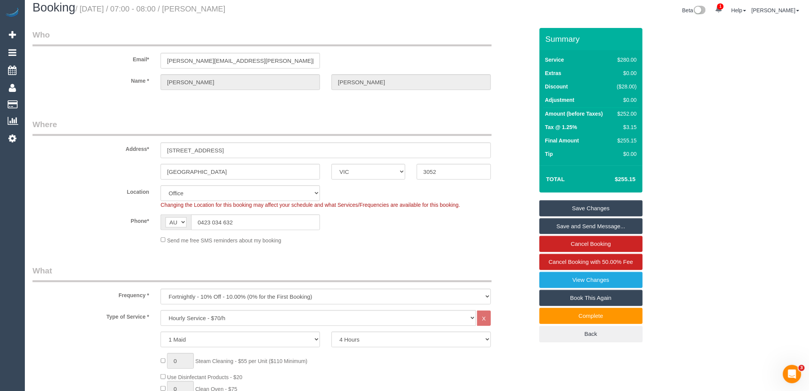
scroll to position [0, 0]
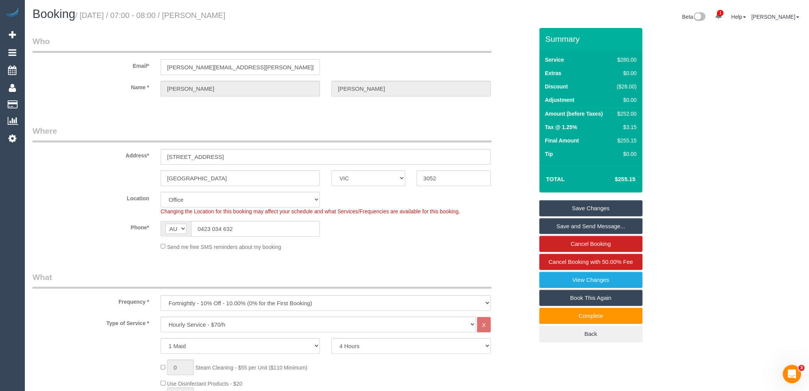
drag, startPoint x: 273, startPoint y: 71, endPoint x: 65, endPoint y: 68, distance: 207.7
click at [78, 67] on div "Email* lindy.golding@bigpond.com" at bounding box center [283, 55] width 513 height 39
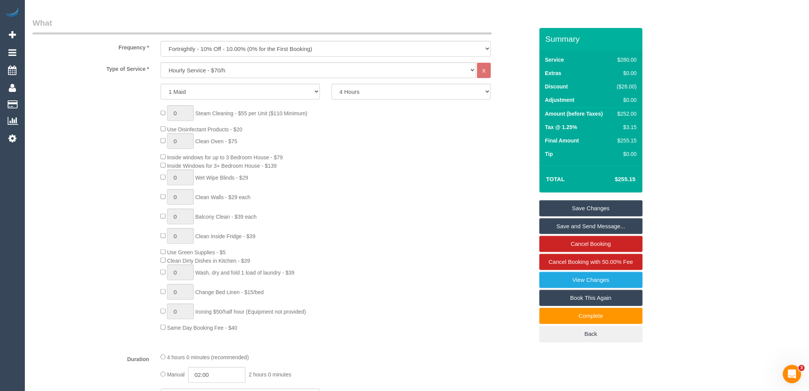
scroll to position [85, 0]
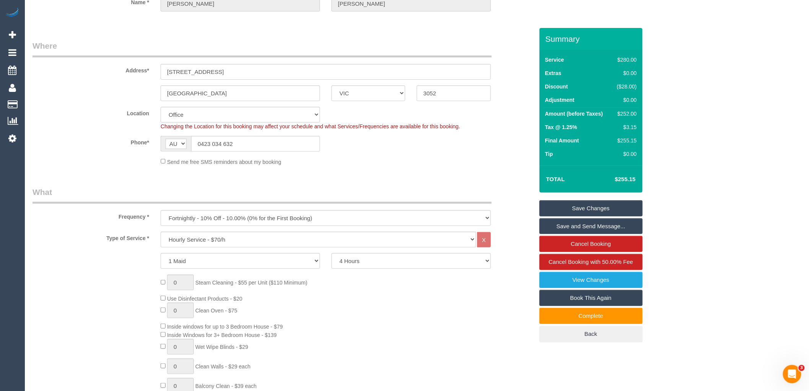
click at [329, 162] on div "Send me free SMS reminders about my booking" at bounding box center [326, 161] width 342 height 8
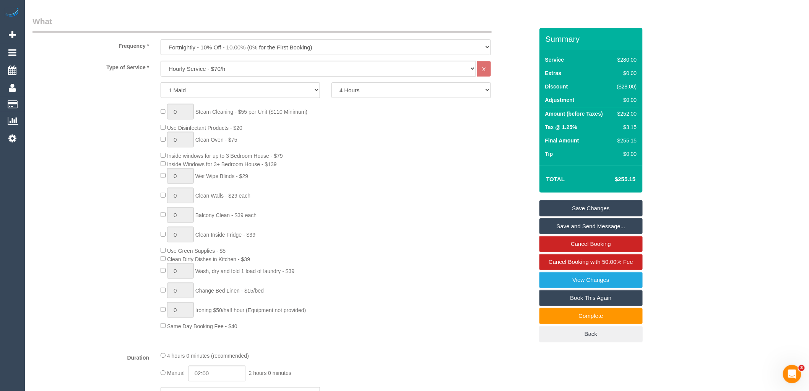
scroll to position [510, 0]
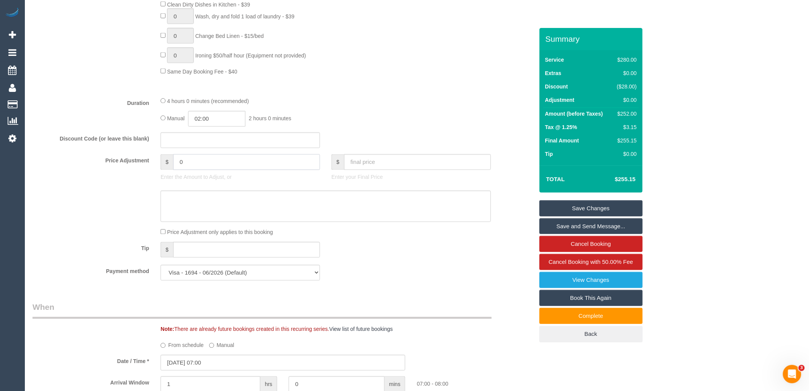
click at [207, 166] on input "0" at bounding box center [246, 162] width 147 height 16
click at [200, 209] on textarea at bounding box center [326, 205] width 330 height 31
type input "42"
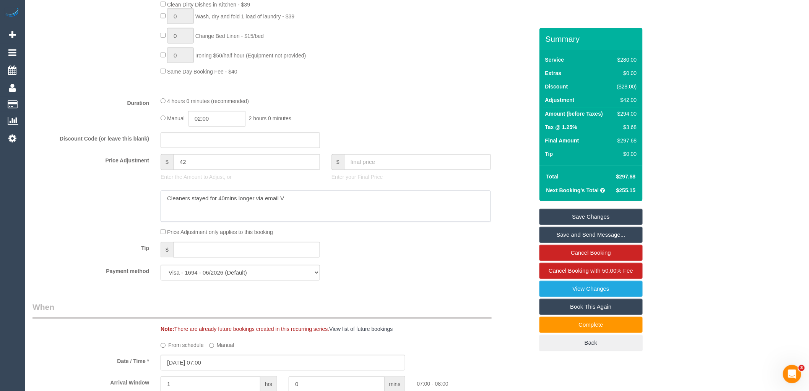
type textarea "Cleaners stayed for 40mins longer via email VC"
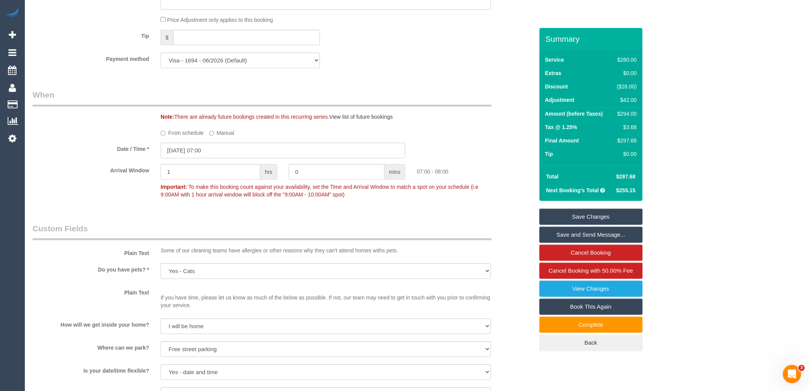
scroll to position [383, 0]
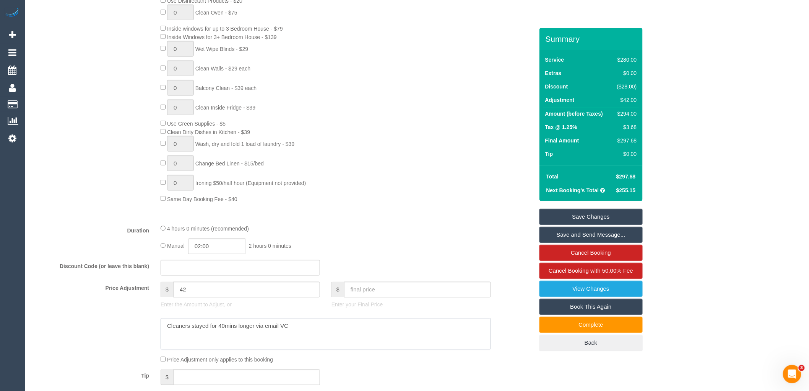
drag, startPoint x: 120, startPoint y: 326, endPoint x: 44, endPoint y: 323, distance: 76.9
click at [47, 325] on div at bounding box center [283, 333] width 513 height 31
drag, startPoint x: 145, startPoint y: 293, endPoint x: 152, endPoint y: 281, distance: 13.7
click at [142, 292] on div "Price Adjustment $ 42 Enter the Amount to Adjust, or $ Enter your Final Price" at bounding box center [283, 297] width 513 height 31
click at [427, 177] on div "0 Steam Cleaning - $55 per Unit ($110 Minimum) Use Disinfectant Products - $20 …" at bounding box center [347, 90] width 384 height 226
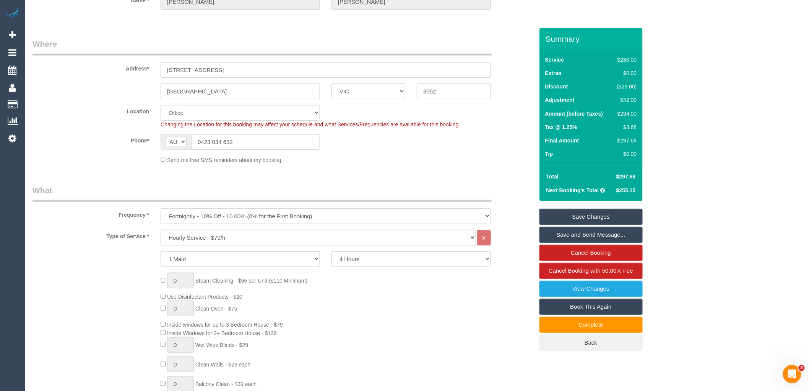
scroll to position [85, 0]
click at [391, 263] on select "2 Hours 2.5 Hours 3 Hours 3.5 Hours 4 Hours 4.5 Hours 5 Hours 5.5 Hours 6 Hours…" at bounding box center [412, 261] width 160 height 16
type input "0"
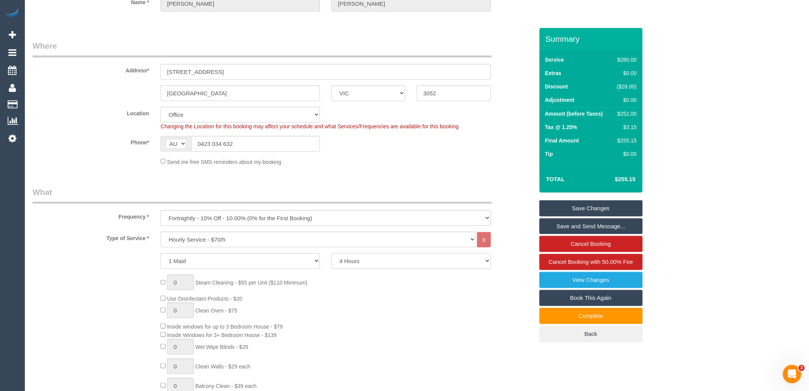
select select "300"
click at [332, 254] on select "2 Hours 2.5 Hours 3 Hours 3.5 Hours 4 Hours 4.5 Hours 5 Hours 5.5 Hours 6 Hours…" at bounding box center [412, 261] width 160 height 16
click at [358, 334] on div "0 Steam Cleaning - $55 per Unit ($110 Minimum) Use Disinfectant Products - $20 …" at bounding box center [347, 387] width 384 height 226
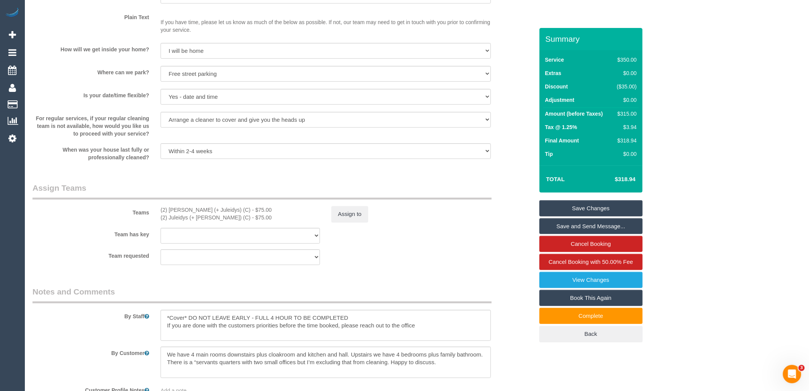
scroll to position [1062, 0]
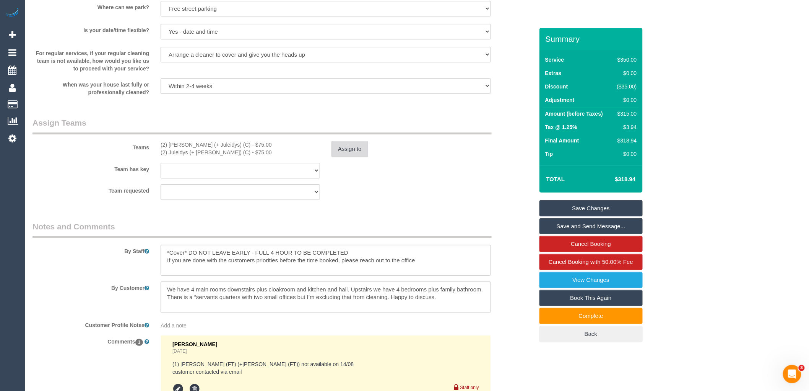
click at [365, 155] on button "Assign to" at bounding box center [350, 149] width 37 height 16
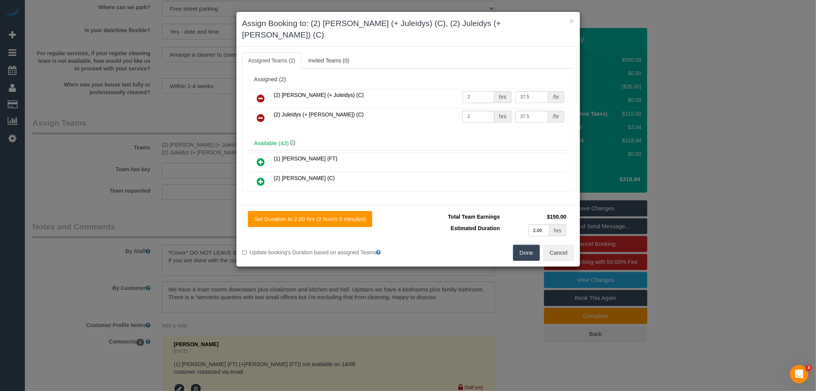
click at [477, 91] on input "2" at bounding box center [478, 97] width 32 height 12
type input "2.5"
click at [480, 111] on input "2" at bounding box center [478, 117] width 32 height 12
type input "2.5"
click at [527, 244] on button "Done" at bounding box center [526, 252] width 27 height 16
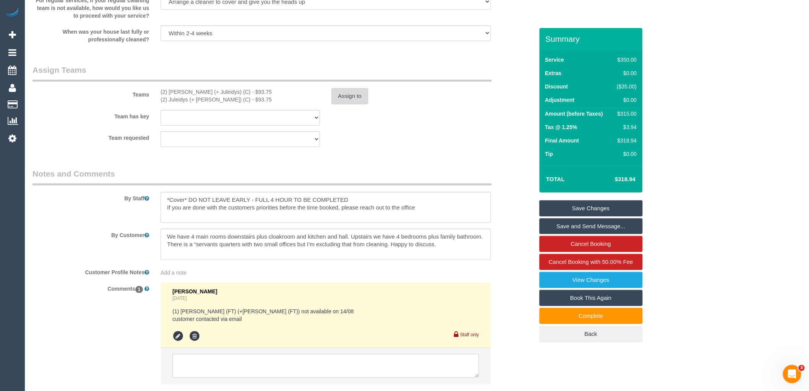
scroll to position [1168, 0]
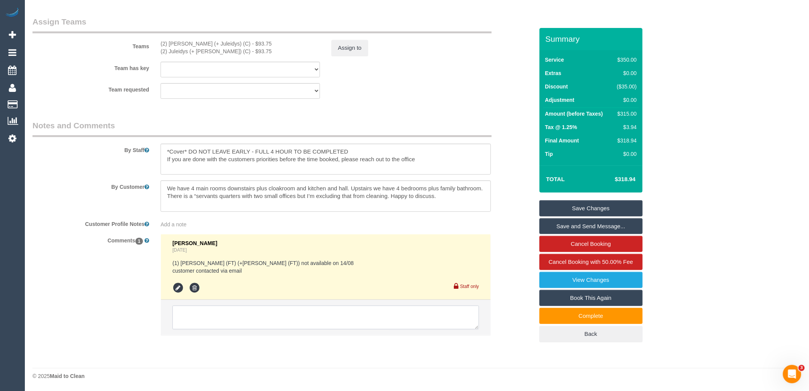
click at [255, 321] on textarea at bounding box center [326, 317] width 307 height 24
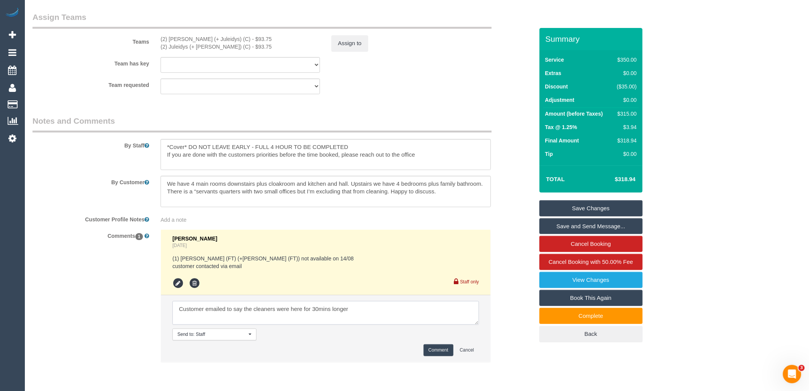
type textarea "Customer emailed to say the cleaners were here for 30mins longer"
drag, startPoint x: 442, startPoint y: 355, endPoint x: 366, endPoint y: 316, distance: 84.8
click at [442, 354] on button "Comment" at bounding box center [439, 350] width 30 height 12
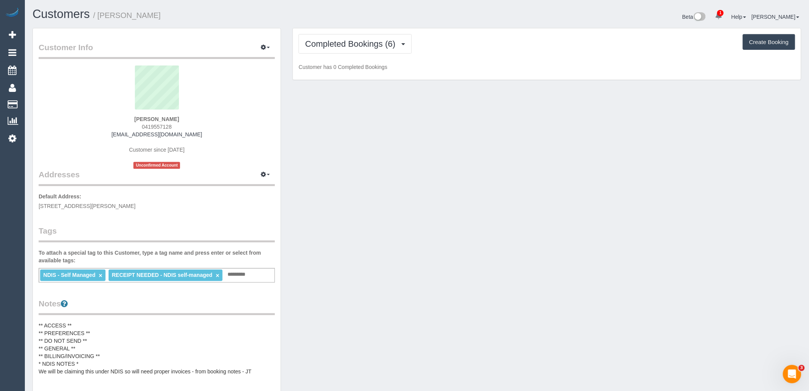
click at [383, 33] on div "Completed Bookings (6) Completed Bookings (6) Upcoming Bookings (11) Cancelled …" at bounding box center [547, 54] width 508 height 52
click at [381, 41] on span "Completed Bookings (6)" at bounding box center [352, 44] width 94 height 10
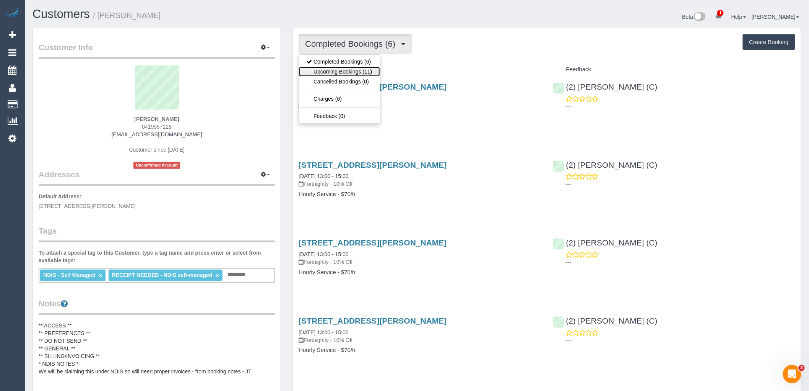
click at [370, 69] on link "Upcoming Bookings (11)" at bounding box center [339, 72] width 81 height 10
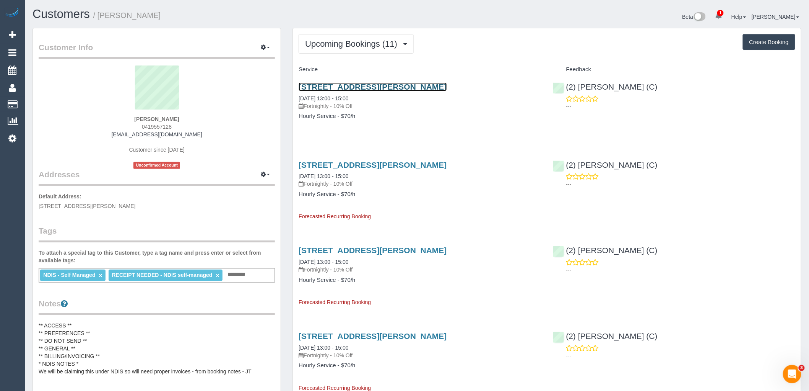
click at [372, 86] on link "[STREET_ADDRESS][PERSON_NAME]" at bounding box center [373, 86] width 148 height 9
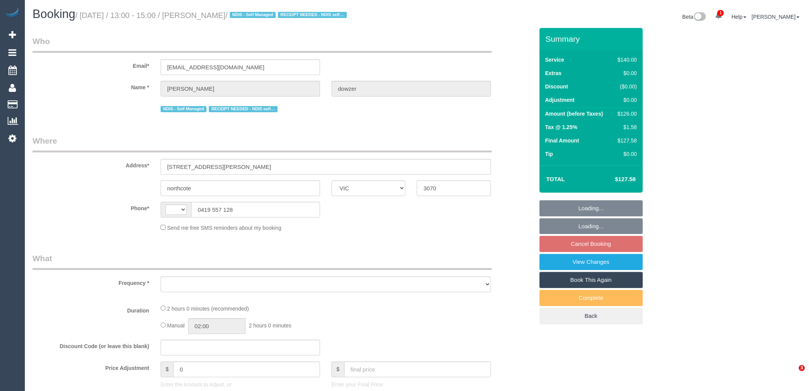
select select "VIC"
select select "string:AU"
select select "object:552"
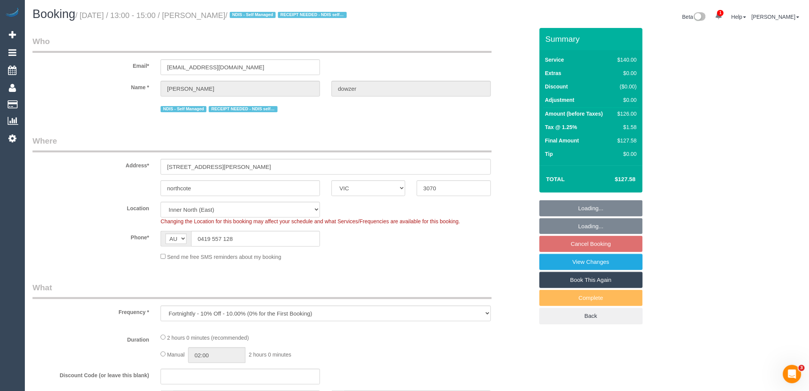
select select "string:stripe-pm_1RTBX72GScqysDRV9T283JxH"
select select "number:27"
select select "number:14"
select select "number:19"
select select "number:25"
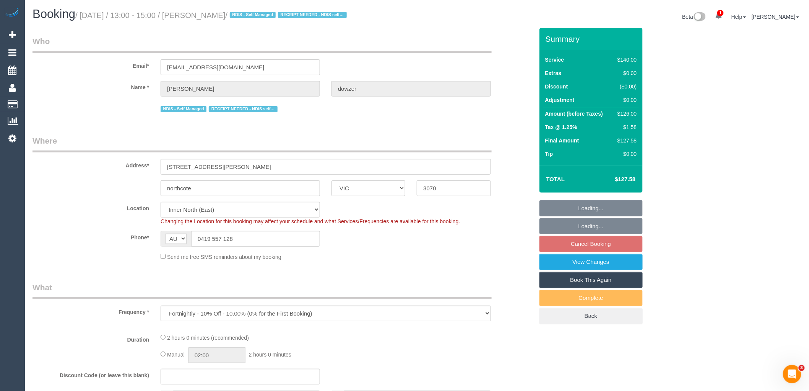
select select "number:34"
select select "number:11"
select select "object:1645"
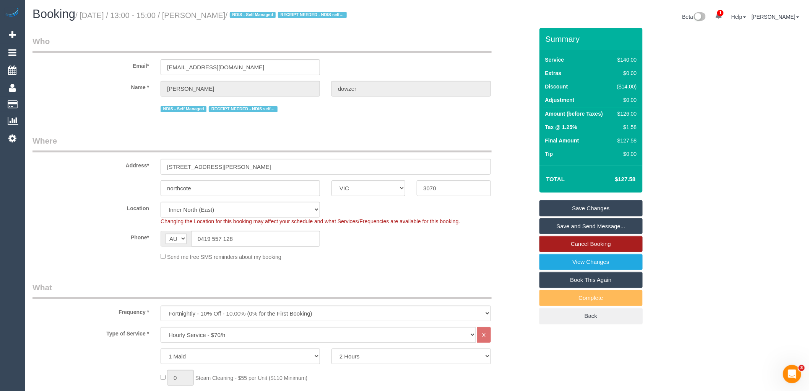
click at [582, 248] on link "Cancel Booking" at bounding box center [591, 244] width 103 height 16
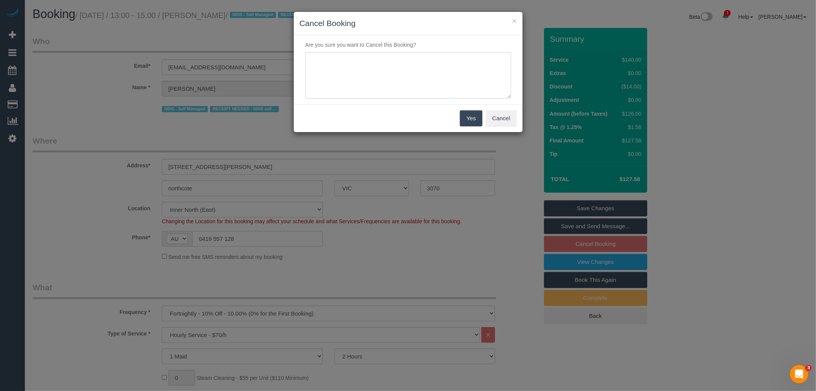
click at [356, 75] on textarea at bounding box center [408, 75] width 206 height 47
type textarea "Old cleaner has return via email VC"
click at [475, 114] on button "Yes" at bounding box center [471, 118] width 22 height 16
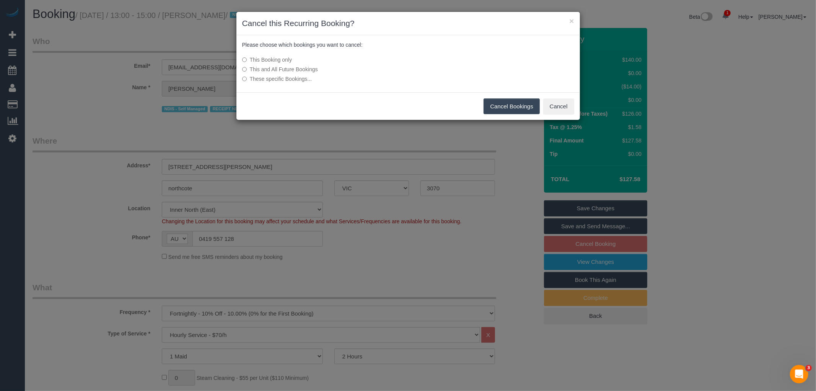
click at [300, 68] on label "This and All Future Bookings" at bounding box center [351, 69] width 218 height 8
drag, startPoint x: 508, startPoint y: 107, endPoint x: 496, endPoint y: 102, distance: 12.9
click at [508, 106] on button "Cancel Bookings" at bounding box center [511, 106] width 56 height 16
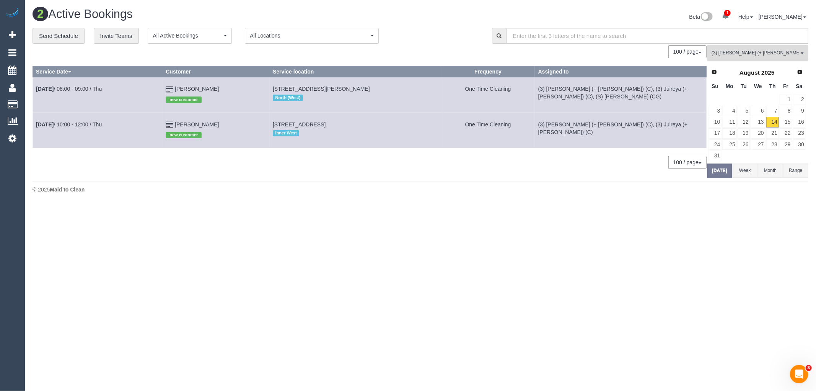
click at [780, 53] on span "(3) [PERSON_NAME] (+ [PERSON_NAME]) (C)" at bounding box center [754, 53] width 87 height 7
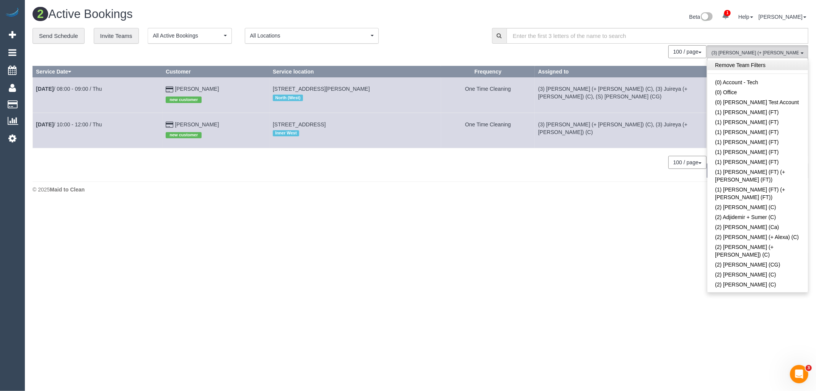
click at [764, 65] on link "Remove Team Filters" at bounding box center [757, 65] width 101 height 10
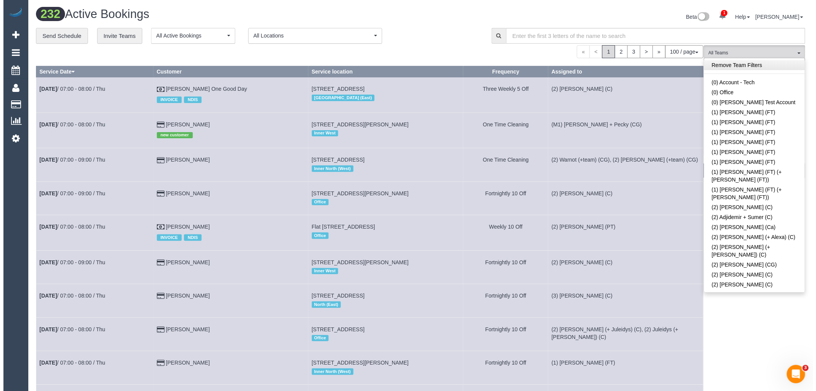
scroll to position [848, 0]
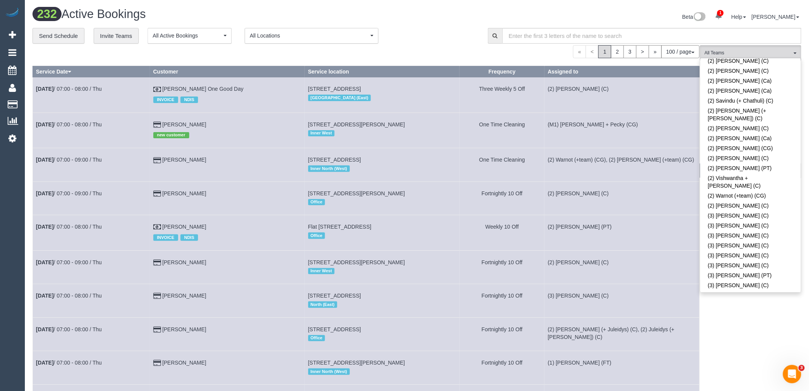
drag, startPoint x: 769, startPoint y: 177, endPoint x: 769, endPoint y: 173, distance: 4.2
click at [769, 310] on link "(3) Arefin Islam (C)" at bounding box center [751, 319] width 101 height 18
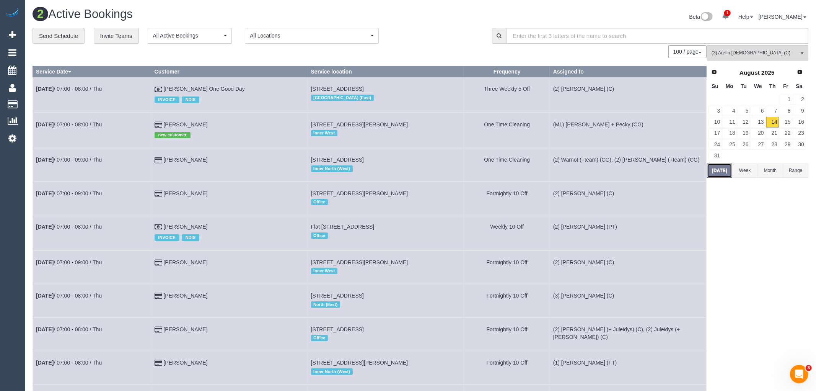
click at [716, 169] on button "Today" at bounding box center [719, 170] width 25 height 14
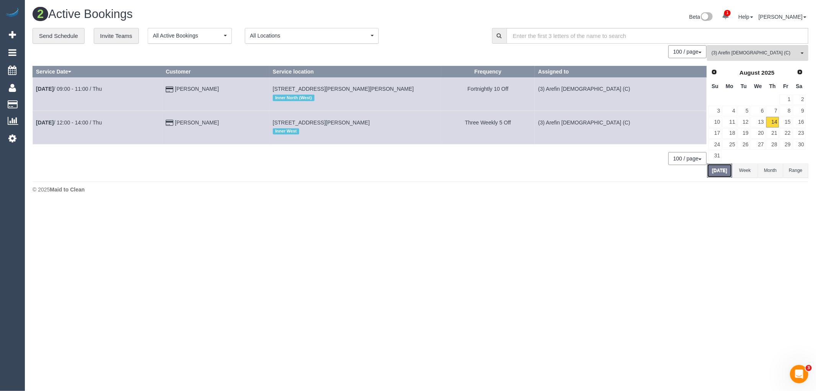
click at [716, 169] on button "Today" at bounding box center [719, 170] width 25 height 14
drag, startPoint x: 236, startPoint y: 122, endPoint x: 208, endPoint y: 122, distance: 27.5
click at [208, 122] on td "Jaryd Rankin" at bounding box center [216, 127] width 107 height 33
click at [156, 193] on div "© 2025 Maid to Clean" at bounding box center [421, 190] width 776 height 8
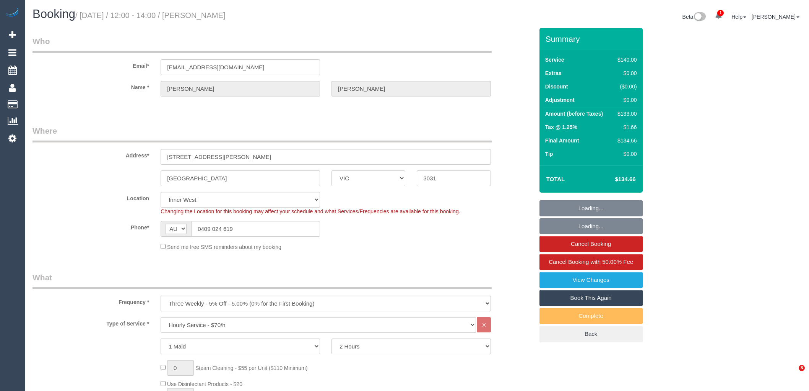
select select "VIC"
select select "number:29"
select select "number:16"
select select "number:19"
select select "number:24"
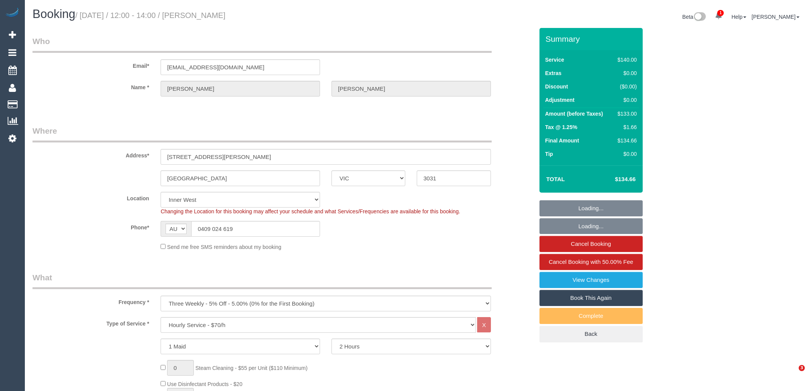
select select "number:34"
select select "number:12"
select select "object:1583"
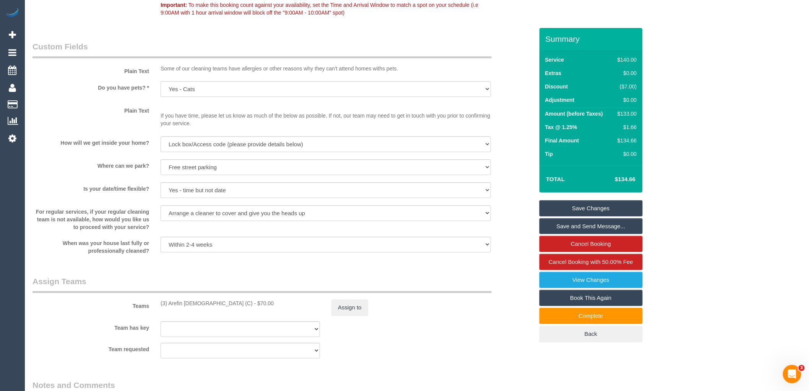
scroll to position [902, 0]
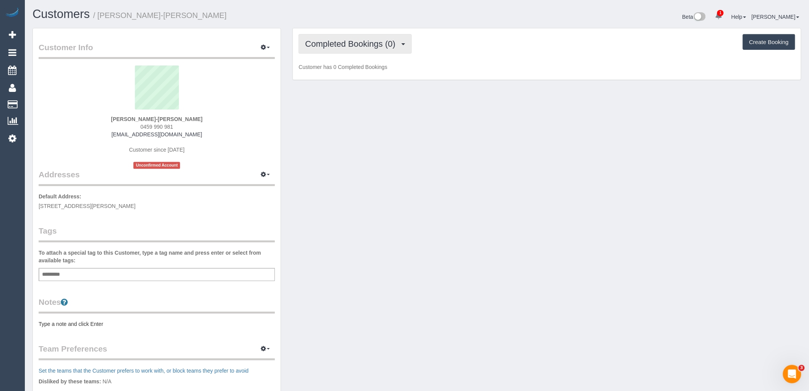
click at [383, 40] on span "Completed Bookings (0)" at bounding box center [352, 44] width 94 height 10
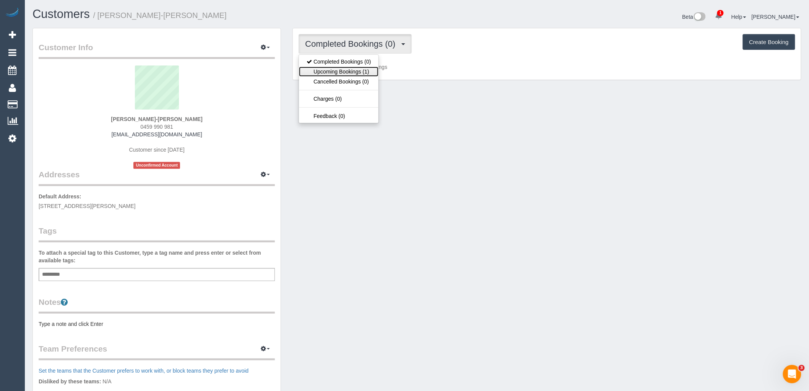
click at [365, 72] on link "Upcoming Bookings (1)" at bounding box center [339, 72] width 80 height 10
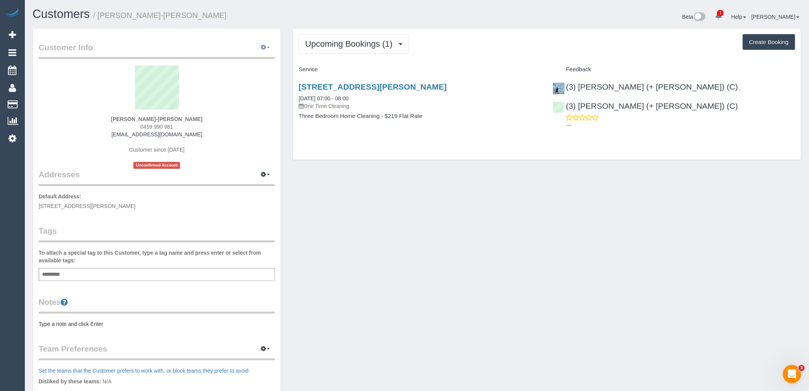
click at [264, 48] on icon "button" at bounding box center [263, 47] width 5 height 5
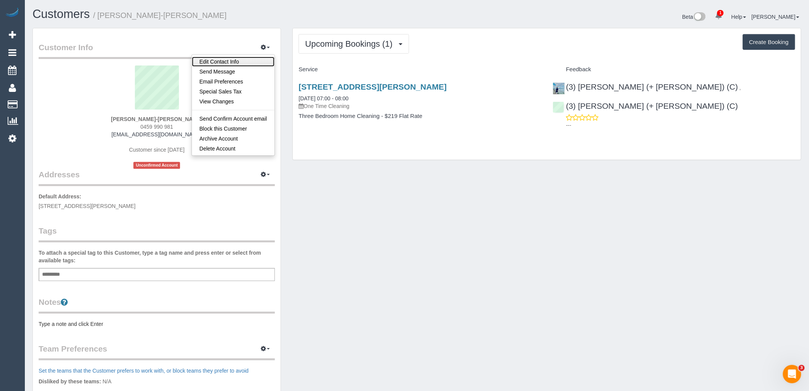
click at [240, 65] on link "Edit Contact Info" at bounding box center [233, 62] width 83 height 10
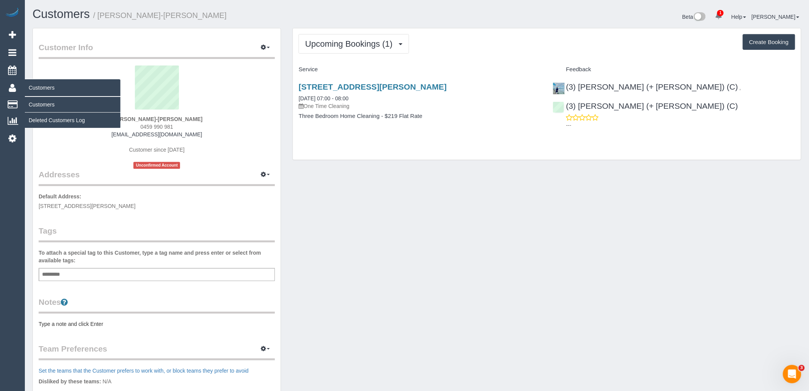
select select "VIC"
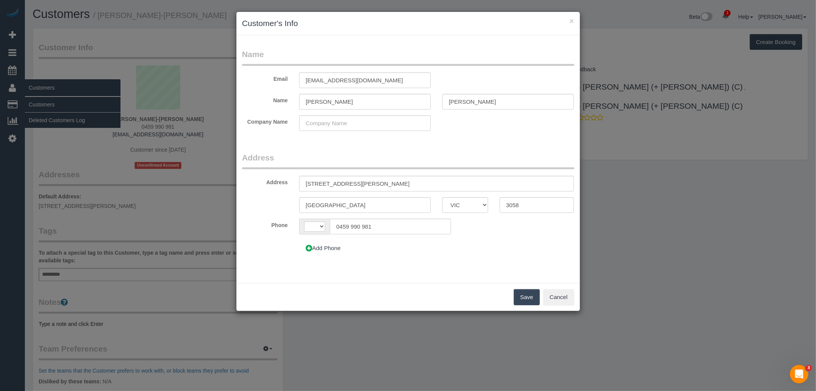
select select "string:AU"
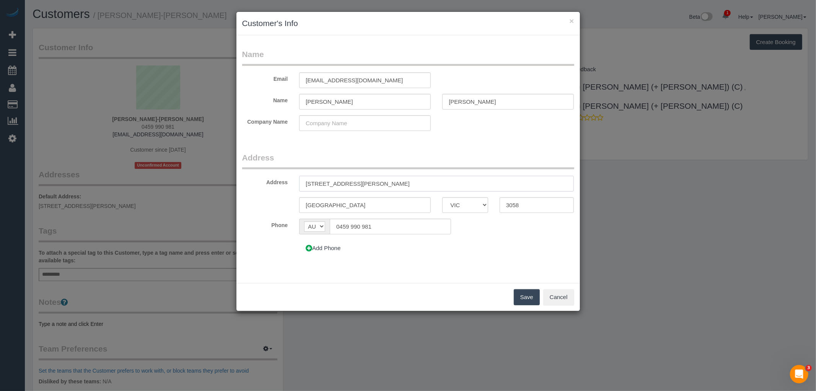
drag, startPoint x: 311, startPoint y: 182, endPoint x: 333, endPoint y: 174, distance: 23.4
click at [311, 182] on input "36 Kelson St" at bounding box center [436, 184] width 275 height 16
click at [353, 182] on input "37 Kelson St" at bounding box center [436, 184] width 275 height 16
type input "37 Kelson Street"
click at [536, 289] on button "Save" at bounding box center [527, 297] width 26 height 16
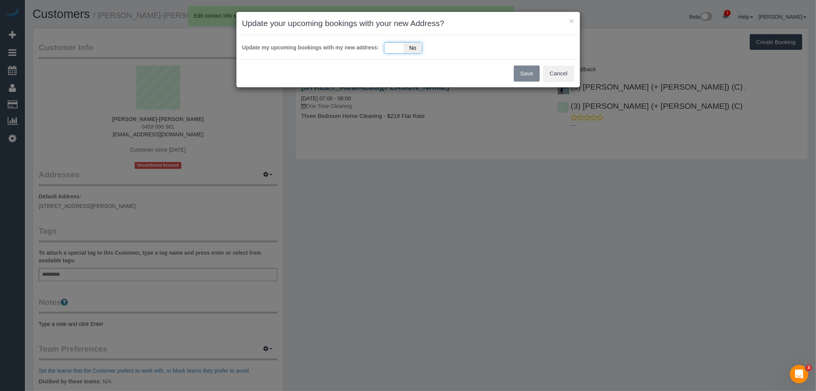
click at [407, 44] on span "No" at bounding box center [413, 47] width 19 height 11
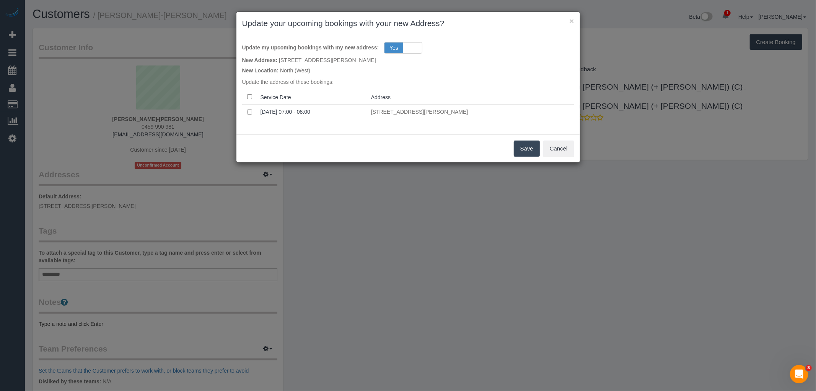
click at [519, 147] on button "Save" at bounding box center [527, 148] width 26 height 16
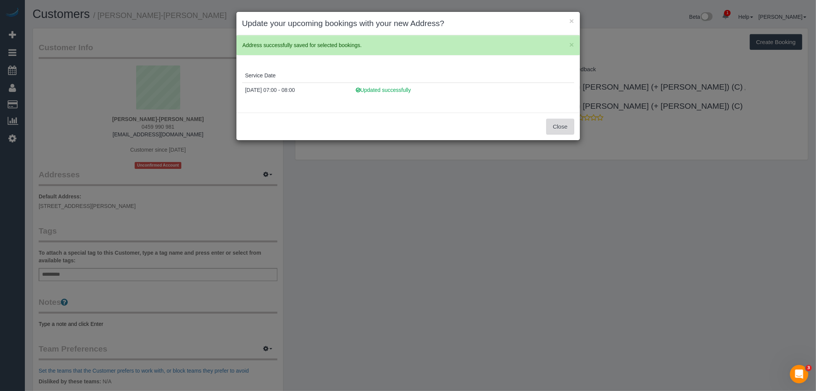
click at [560, 124] on button "Close" at bounding box center [560, 127] width 28 height 16
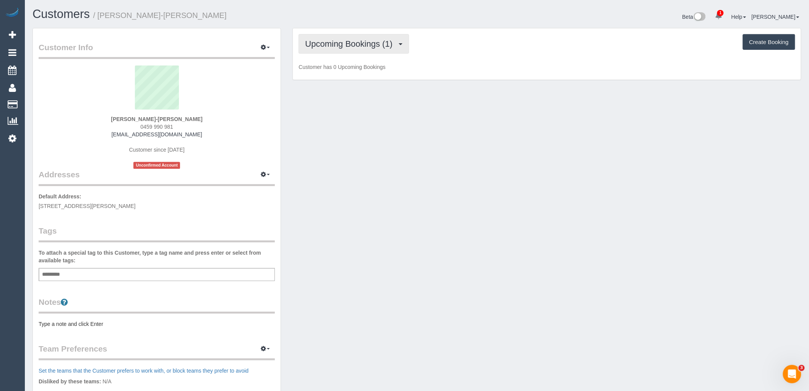
click at [371, 34] on button "Upcoming Bookings (1)" at bounding box center [354, 44] width 111 height 20
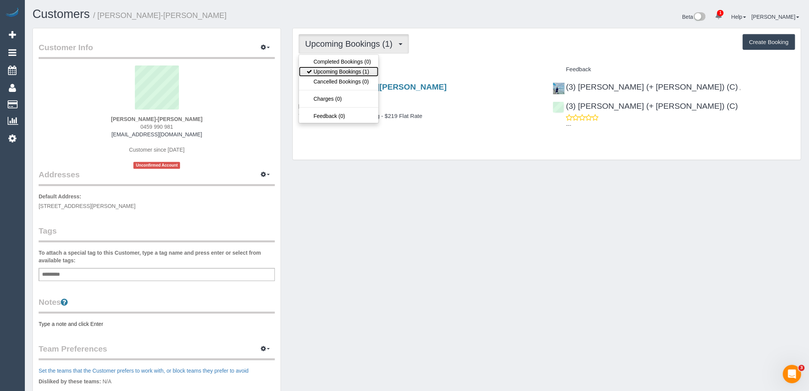
click at [366, 72] on link "Upcoming Bookings (1)" at bounding box center [339, 72] width 80 height 10
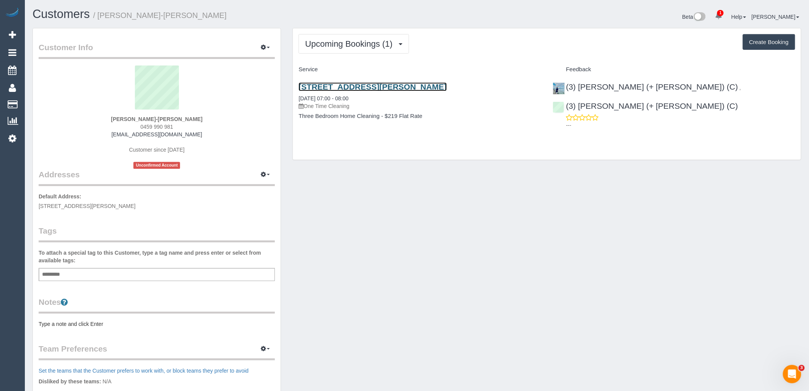
click at [383, 86] on link "37 Kelson Street, Coburg, VIC 3058" at bounding box center [373, 86] width 148 height 9
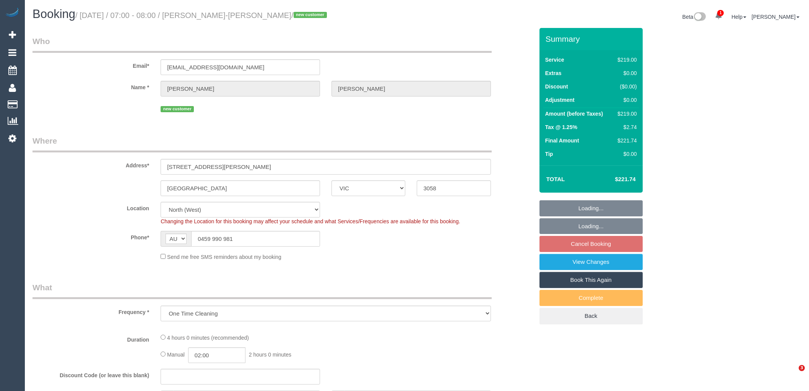
select select "VIC"
select select "object:724"
select select "string:stripe-pm_1RvWtQ2GScqysDRVoFTulI4f"
select select "number:28"
select select "number:16"
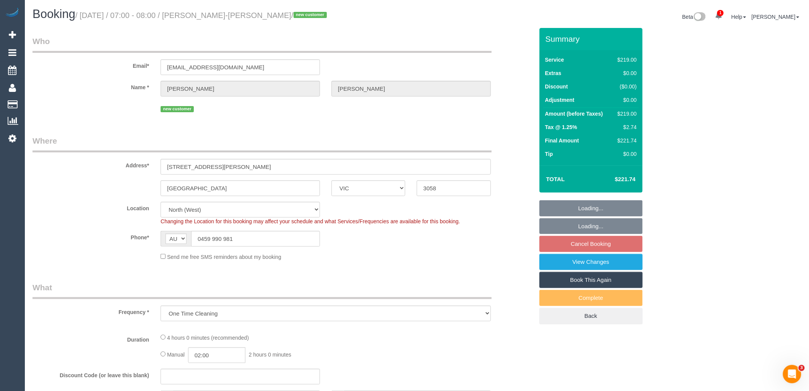
select select "number:18"
select select "number:36"
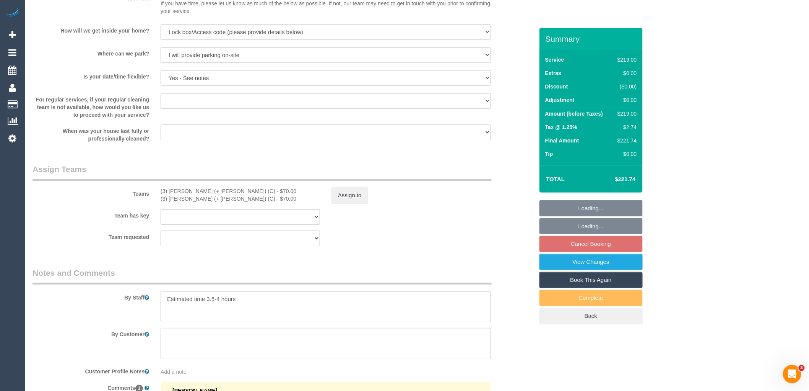
select select "spot1"
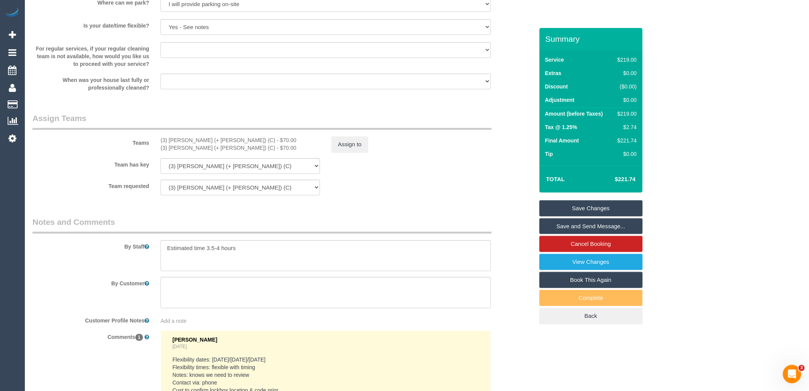
scroll to position [1170, 0]
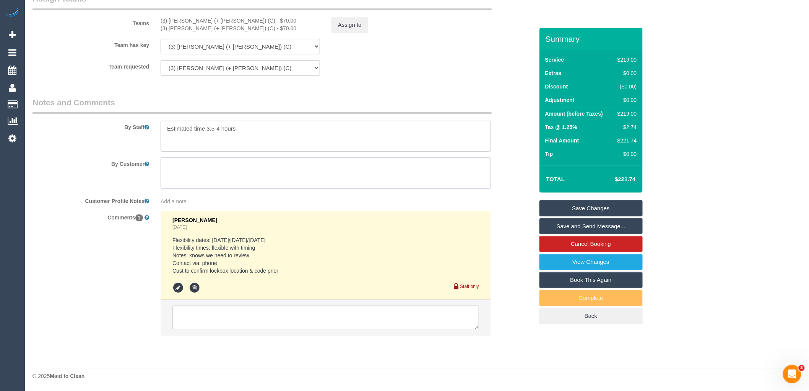
click at [236, 177] on textarea at bounding box center [326, 172] width 330 height 31
paste textarea "Keys are in a lock box on the metal base of the post on the front porch – pin i…"
type textarea "Keys are in a lock box on the metal base of the post on the front porch – pin i…"
click at [619, 208] on link "Save Changes" at bounding box center [591, 208] width 103 height 16
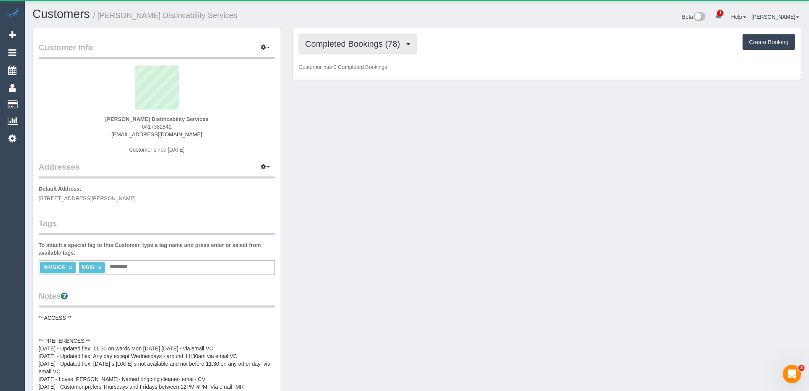
click at [356, 45] on span "Completed Bookings (78)" at bounding box center [354, 44] width 99 height 10
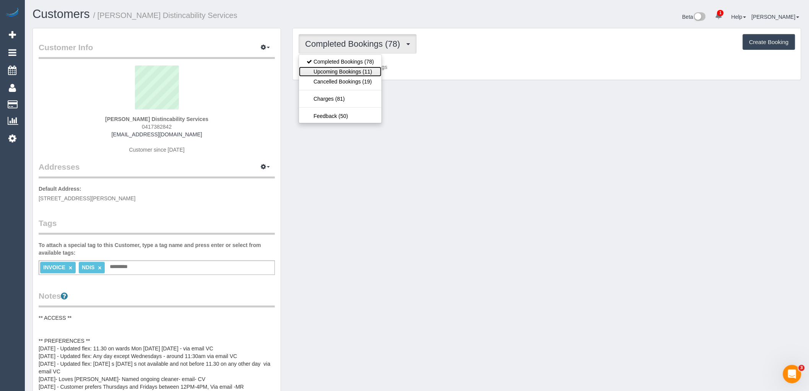
click at [362, 74] on link "Upcoming Bookings (11)" at bounding box center [340, 72] width 83 height 10
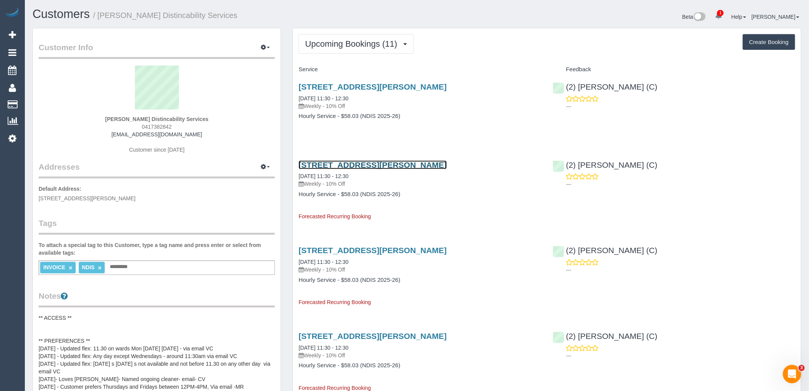
click at [405, 164] on link "[STREET_ADDRESS][PERSON_NAME]" at bounding box center [373, 164] width 148 height 9
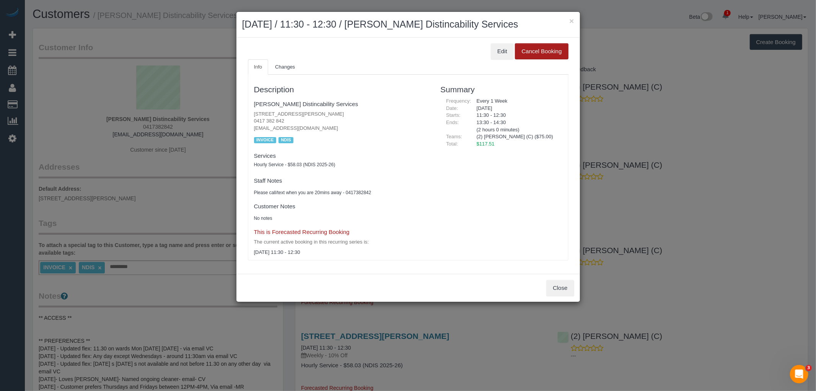
click at [549, 46] on button "Cancel Booking" at bounding box center [541, 51] width 53 height 16
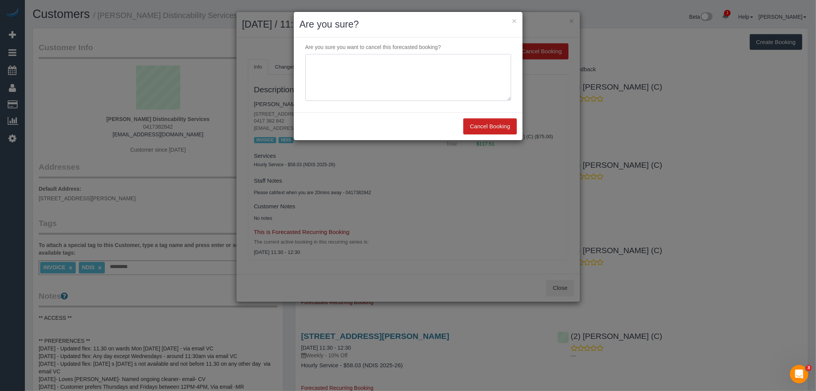
click at [406, 65] on textarea at bounding box center [408, 77] width 206 height 47
type textarea "Service not needed on this date via email VC"
click at [492, 129] on button "Cancel Booking" at bounding box center [489, 126] width 53 height 16
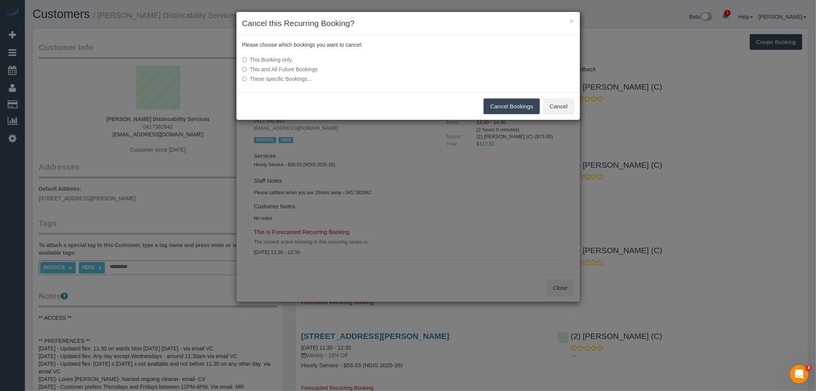
click at [514, 105] on button "Cancel Bookings" at bounding box center [511, 106] width 56 height 16
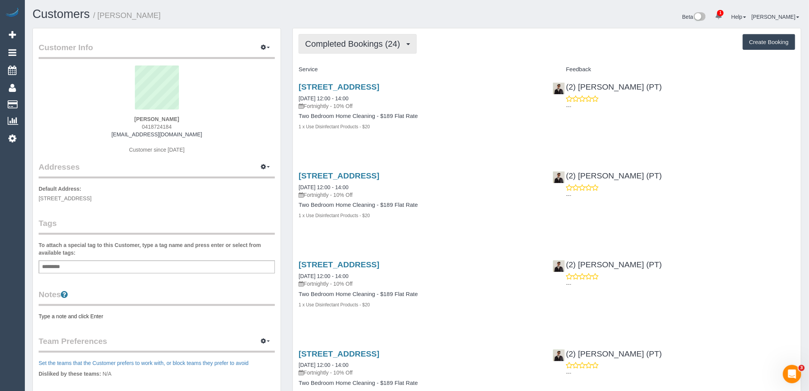
click at [362, 39] on button "Completed Bookings (24)" at bounding box center [358, 44] width 118 height 20
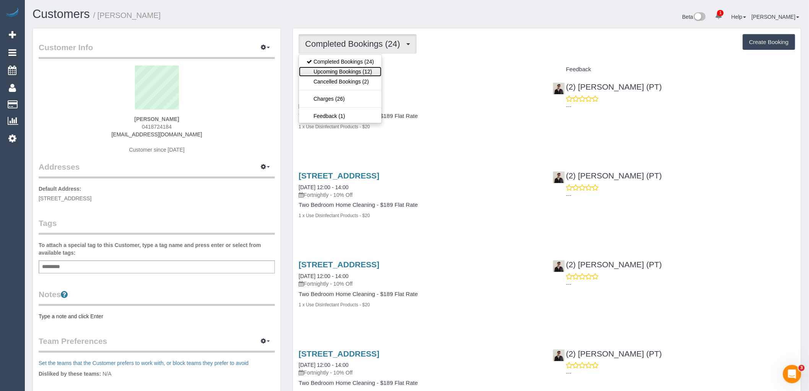
click at [362, 73] on link "Upcoming Bookings (12)" at bounding box center [340, 72] width 83 height 10
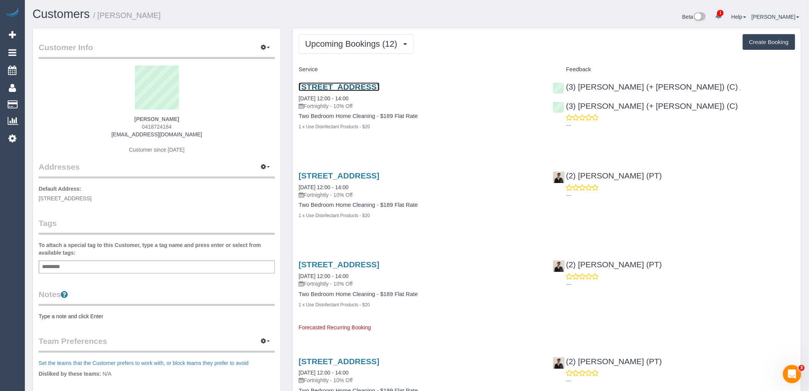
click at [368, 89] on link "26 Rotherwood Street, 8, Richmond, VIC 3121" at bounding box center [339, 86] width 81 height 9
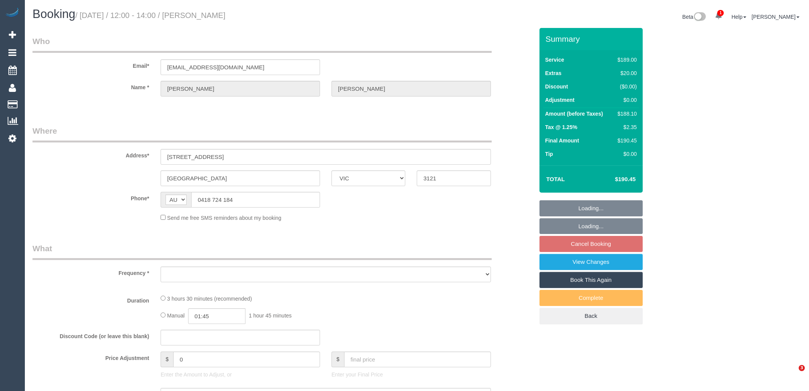
select select "VIC"
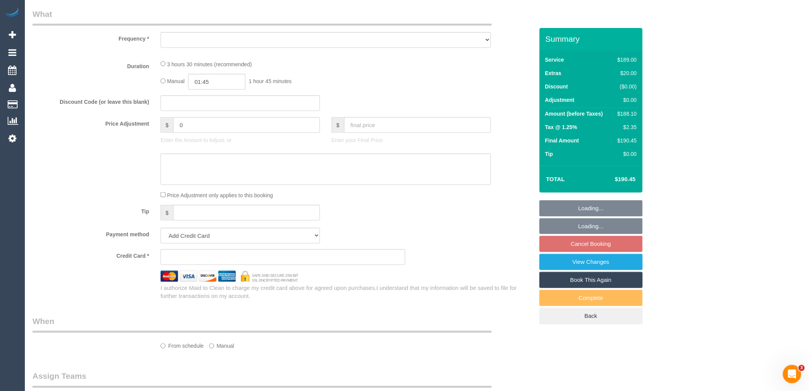
select select "object:541"
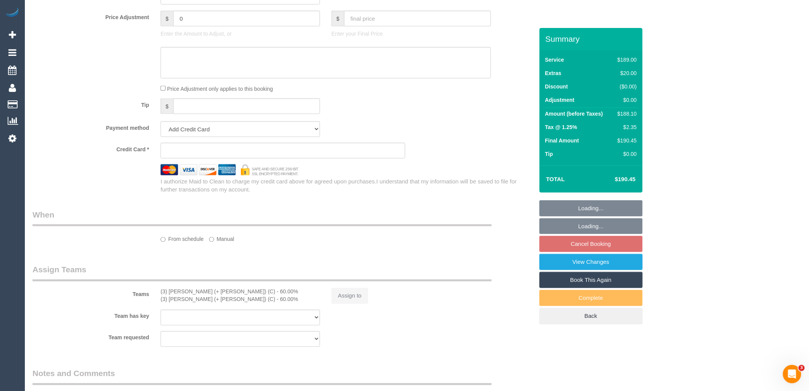
select select "number:29"
select select "number:14"
select select "number:18"
select select "number:24"
select select "number:34"
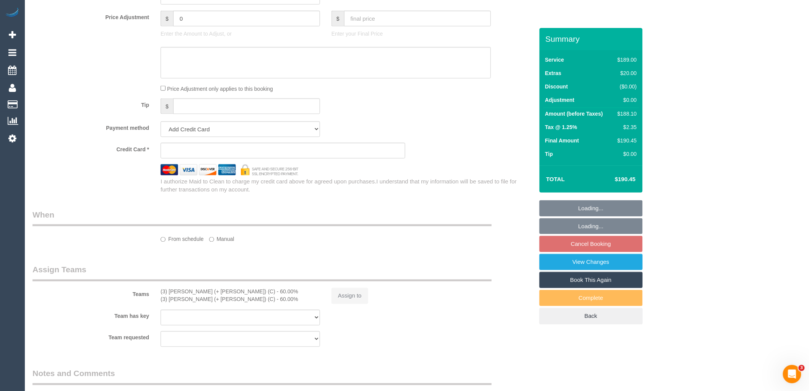
select select "number:13"
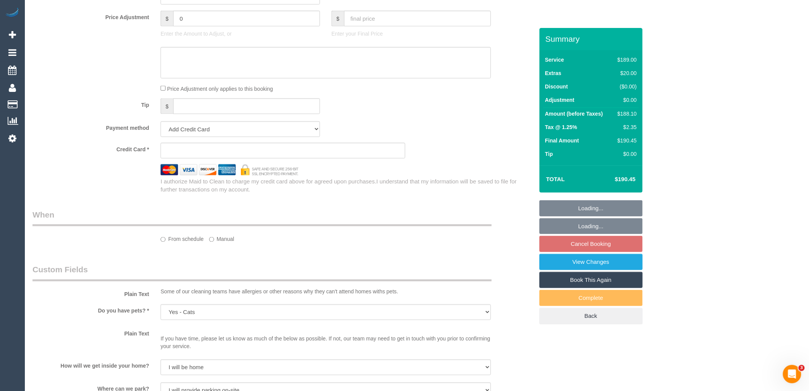
select select "object:733"
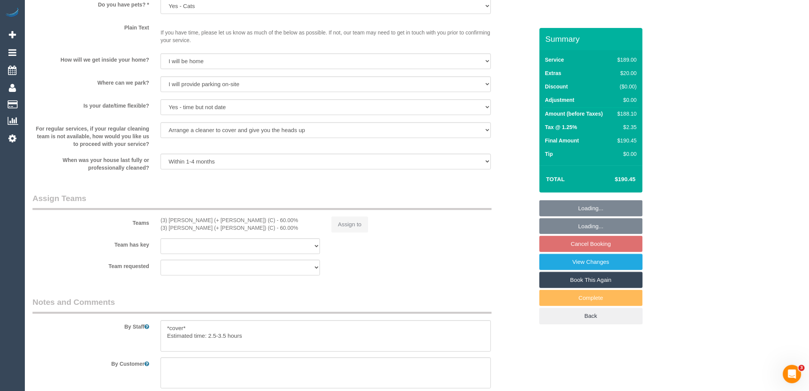
select select "string:stripe-pm_1Pt07V2GScqysDRVsVKffM5A"
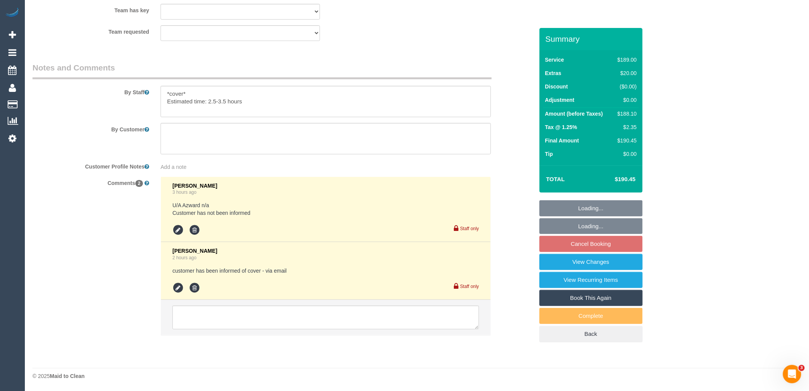
scroll to position [1249, 0]
click at [236, 143] on textarea at bounding box center [326, 138] width 330 height 31
paste textarea "I am usually out of the house during this time and unreachable, so I'll leave t…"
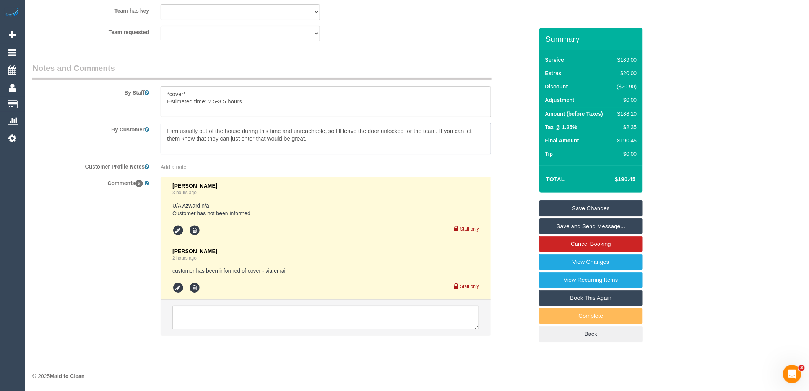
type textarea "I am usually out of the house during this time and unreachable, so I'll leave t…"
click at [614, 205] on link "Save Changes" at bounding box center [591, 208] width 103 height 16
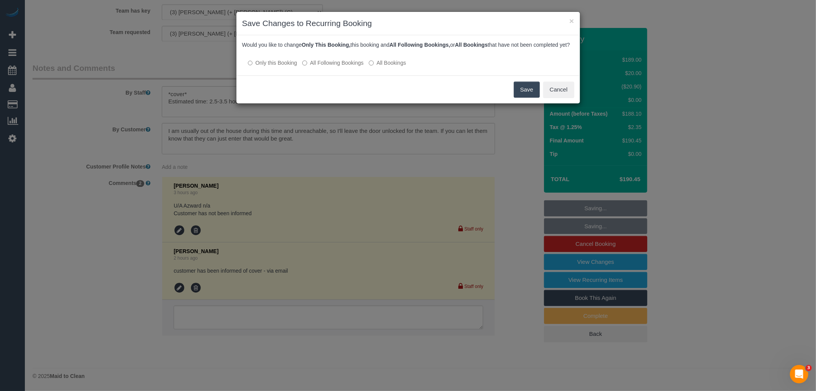
click at [347, 67] on label "All Following Bookings" at bounding box center [332, 63] width 61 height 8
click at [527, 98] on button "Save" at bounding box center [527, 89] width 26 height 16
